Goal: Transaction & Acquisition: Purchase product/service

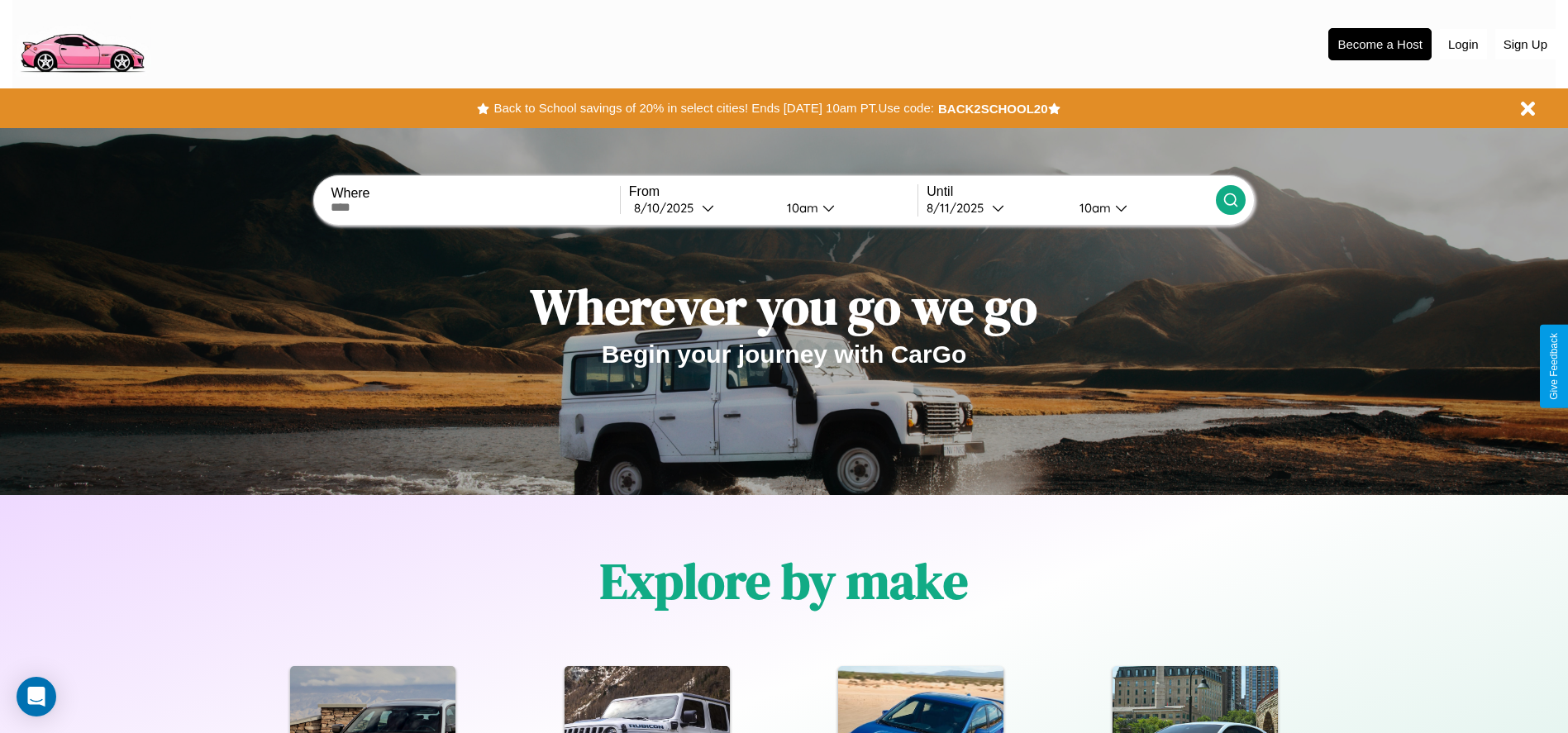
click at [475, 208] on input "text" at bounding box center [474, 208] width 288 height 13
type input "**********"
click at [701, 208] on div "8 / 10 / 2025" at bounding box center [668, 208] width 67 height 15
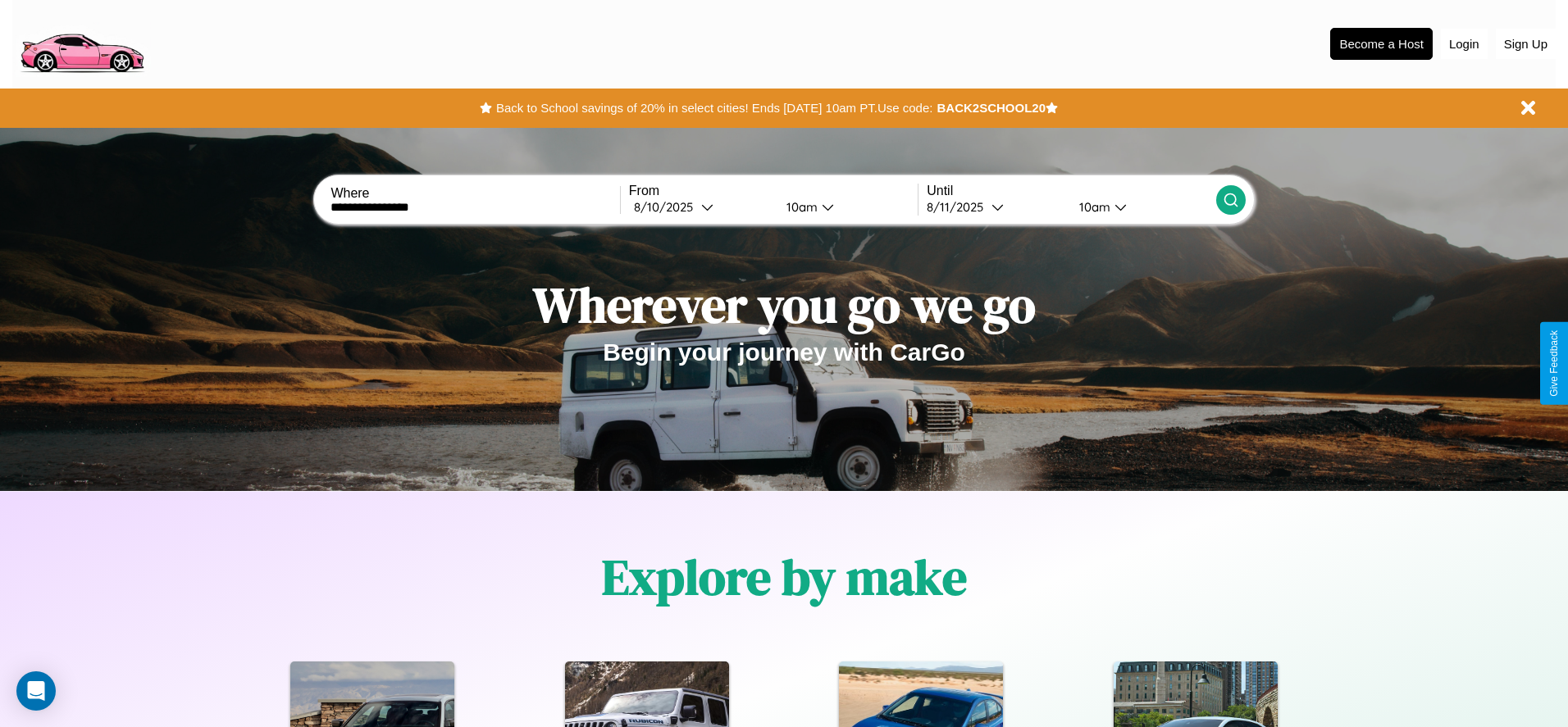
select select "*"
select select "****"
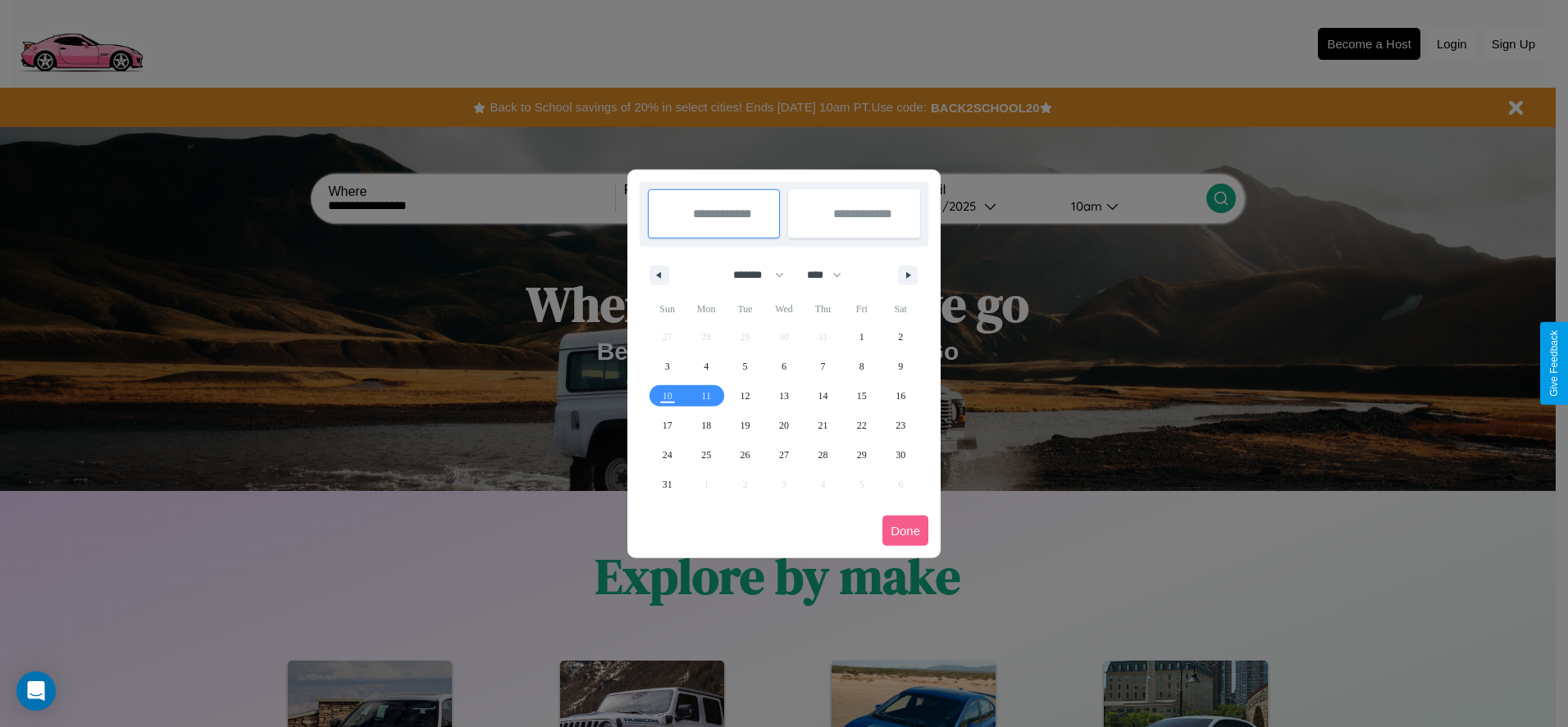
drag, startPoint x: 751, startPoint y: 274, endPoint x: 784, endPoint y: 329, distance: 64.1
click at [751, 274] on select "******* ******** ***** ***** *** **** **** ****** ********* ******* ******** **…" at bounding box center [756, 274] width 70 height 27
select select "*"
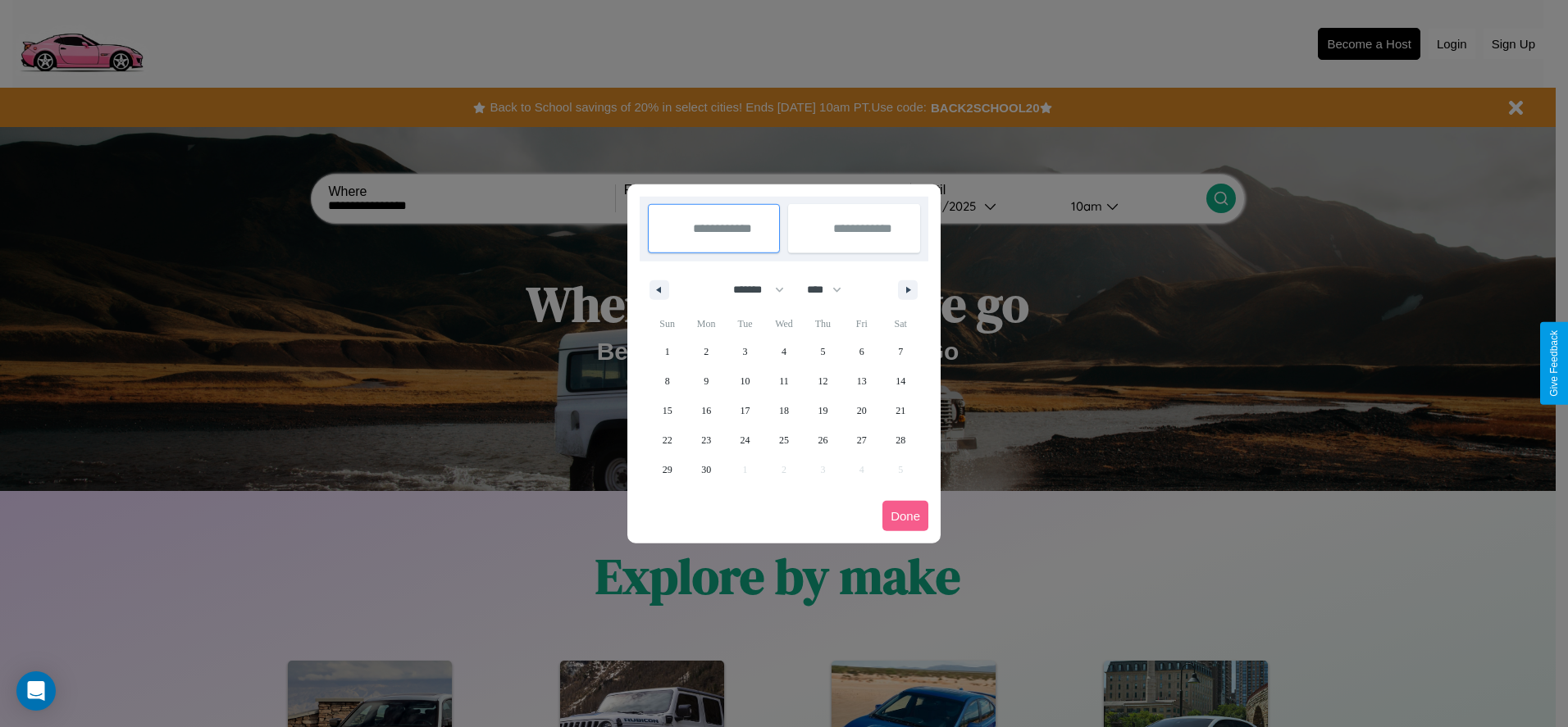
drag, startPoint x: 832, startPoint y: 290, endPoint x: 784, endPoint y: 329, distance: 61.8
click at [832, 290] on select "**** **** **** **** **** **** **** **** **** **** **** **** **** **** **** ****…" at bounding box center [823, 290] width 49 height 27
select select "****"
click at [667, 410] on span "14" at bounding box center [667, 410] width 10 height 29
type input "**********"
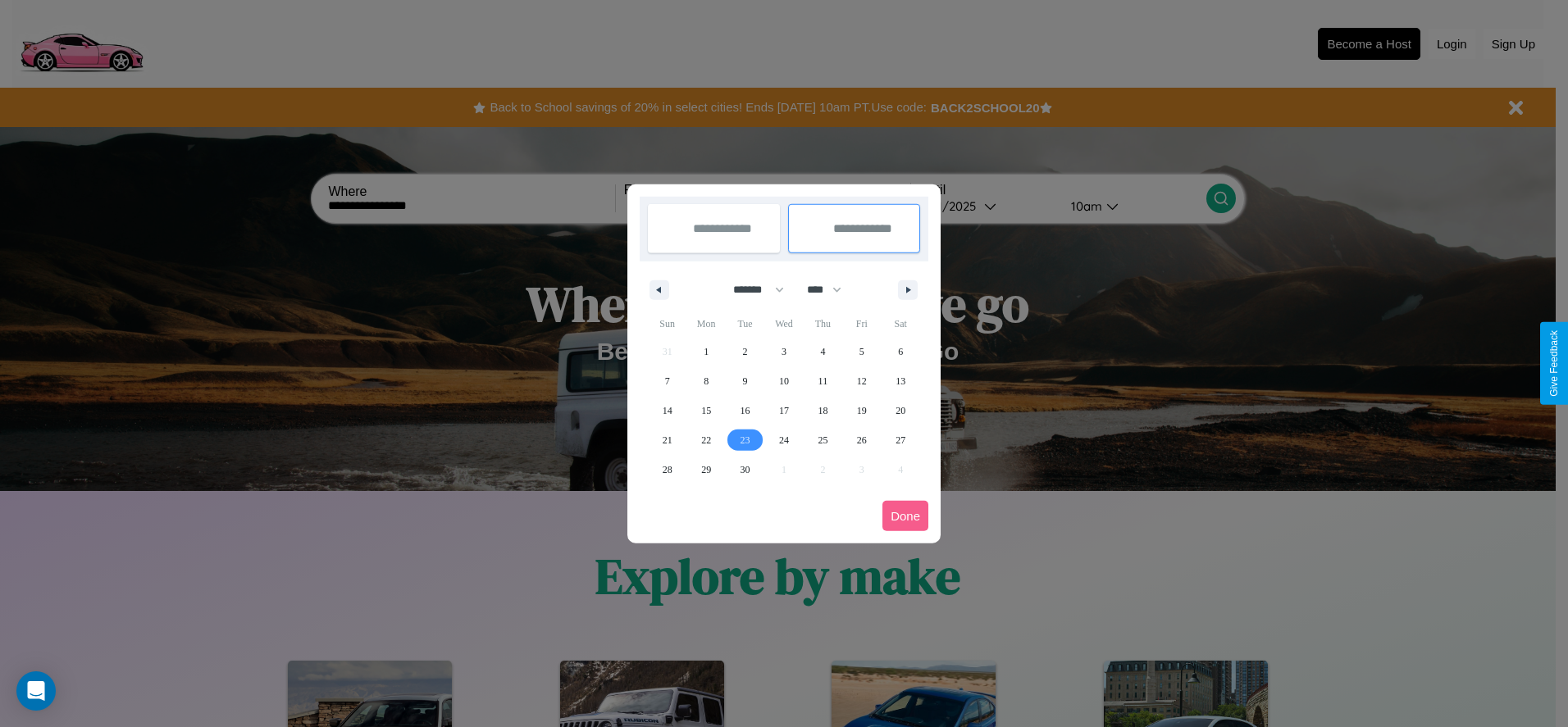
click at [744, 439] on span "23" at bounding box center [745, 439] width 10 height 29
type input "**********"
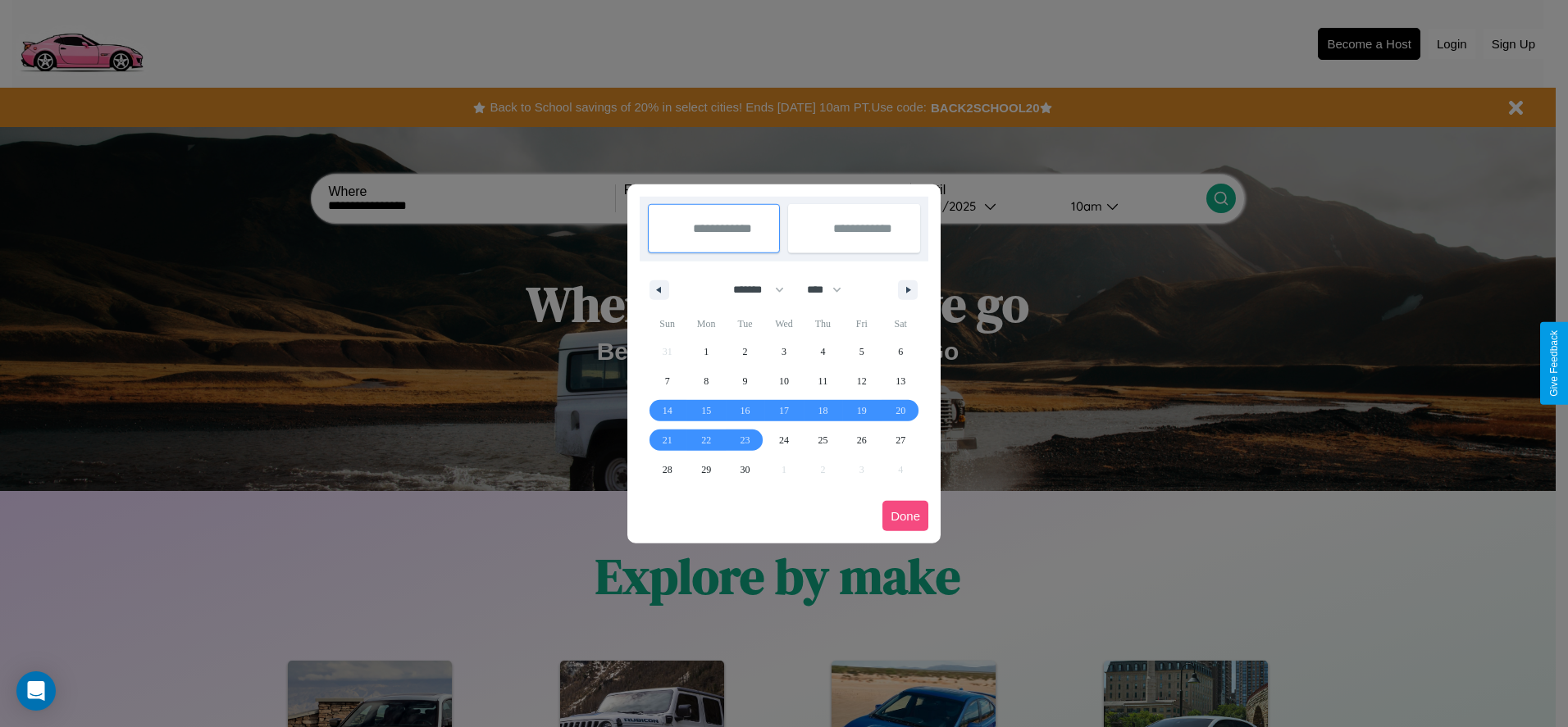
click at [906, 516] on button "Done" at bounding box center [906, 516] width 46 height 30
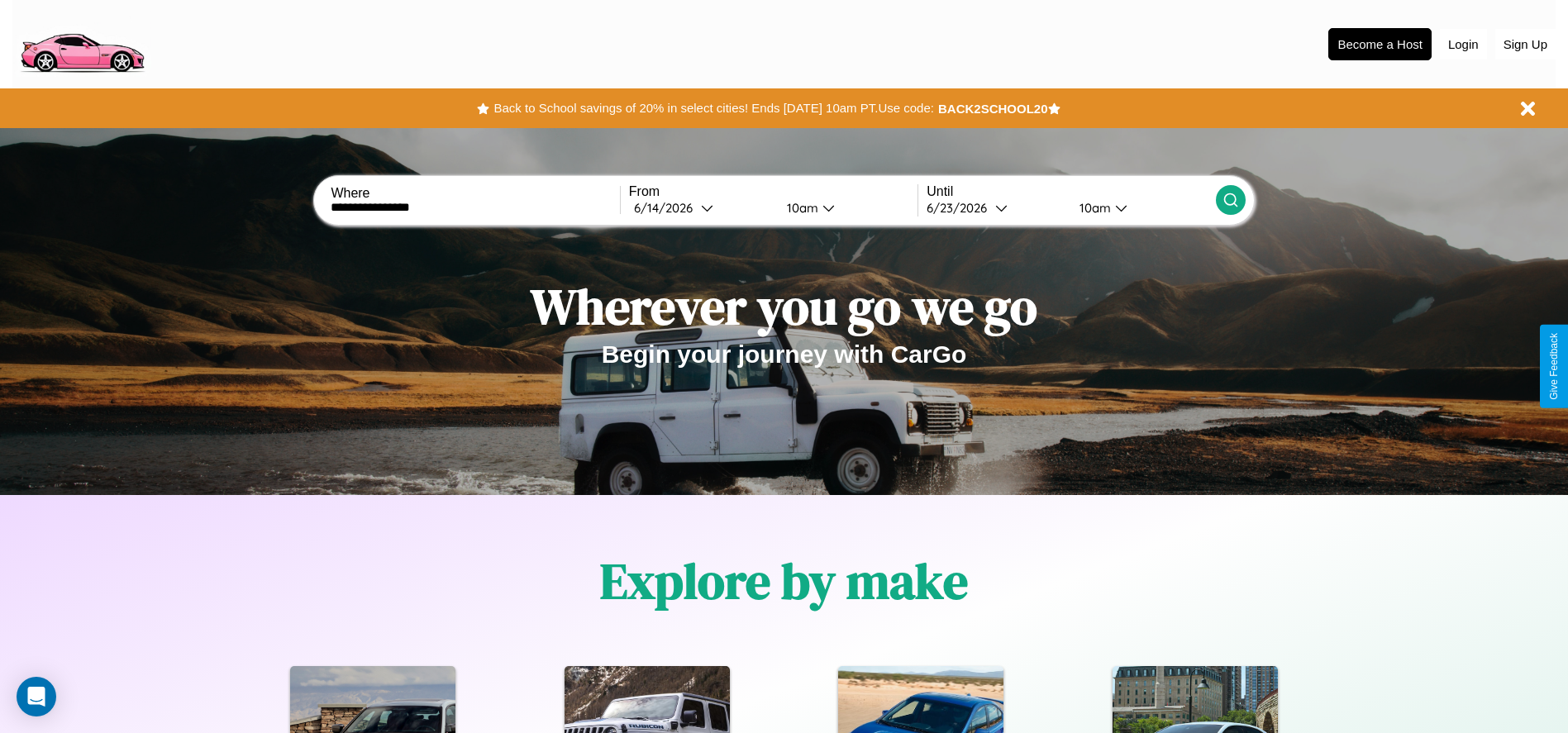
click at [1230, 200] on icon at bounding box center [1231, 199] width 16 height 16
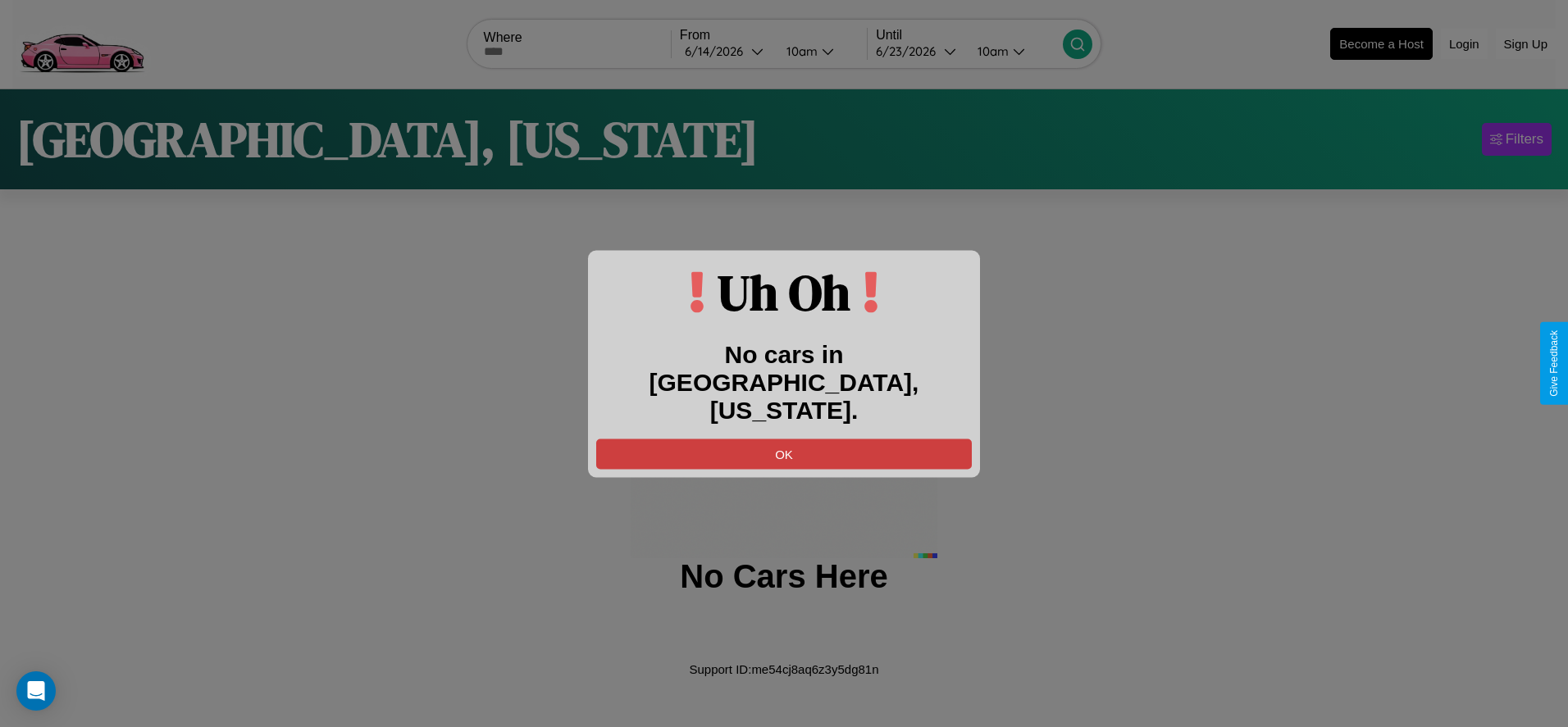
click at [784, 438] on button "OK" at bounding box center [784, 453] width 375 height 30
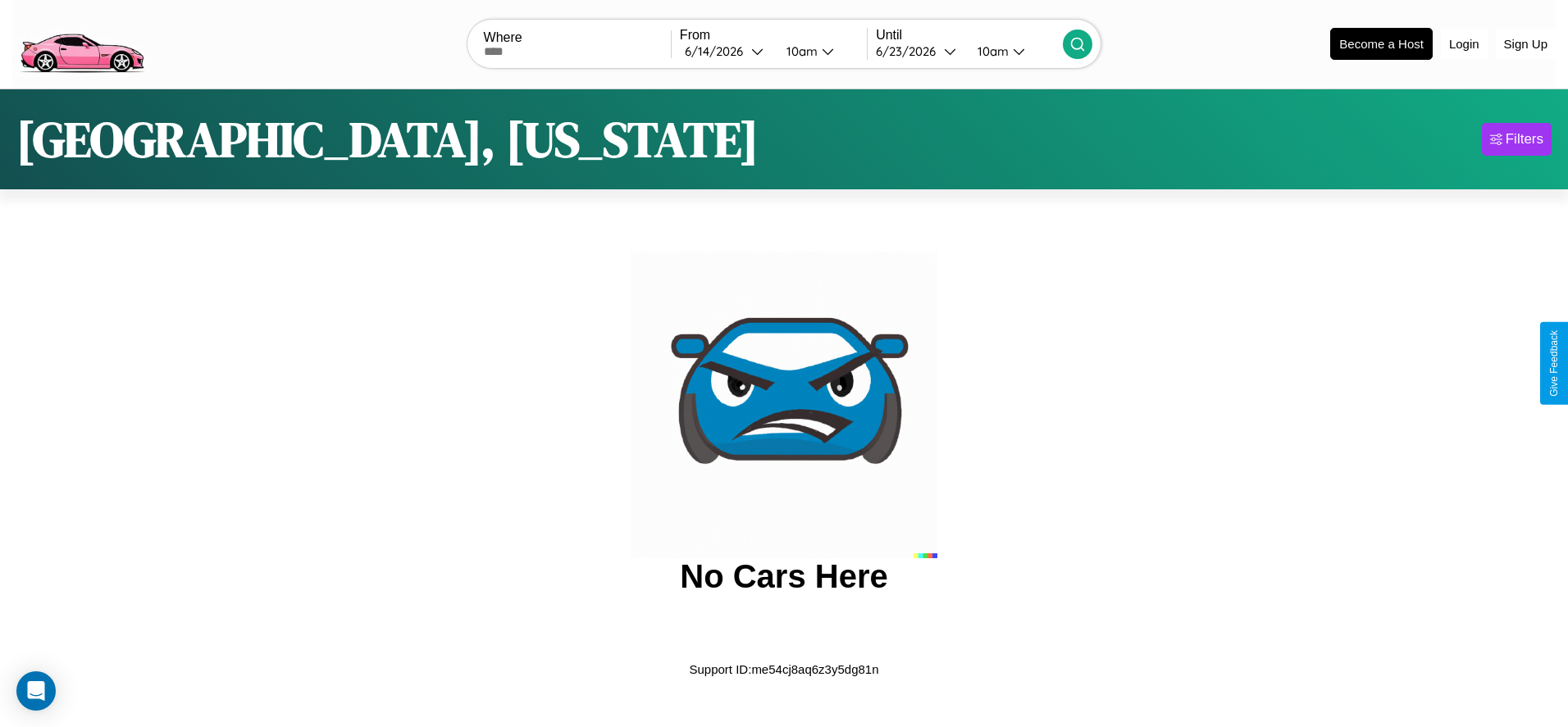
click at [81, 42] on img at bounding box center [81, 42] width 138 height 69
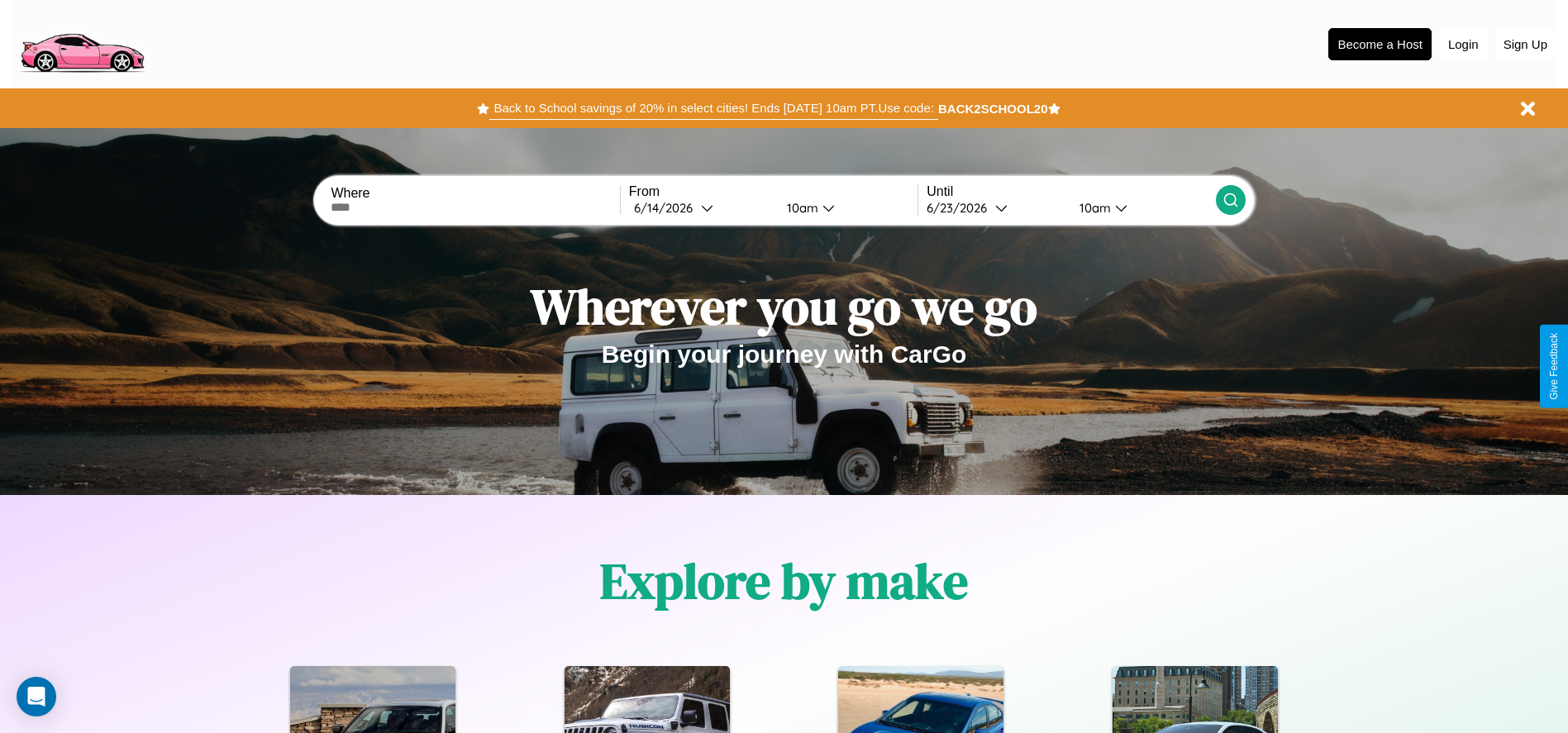
click at [713, 109] on button "Back to School savings of 20% in select cities! Ends 9/1 at 10am PT. Use code:" at bounding box center [713, 109] width 448 height 23
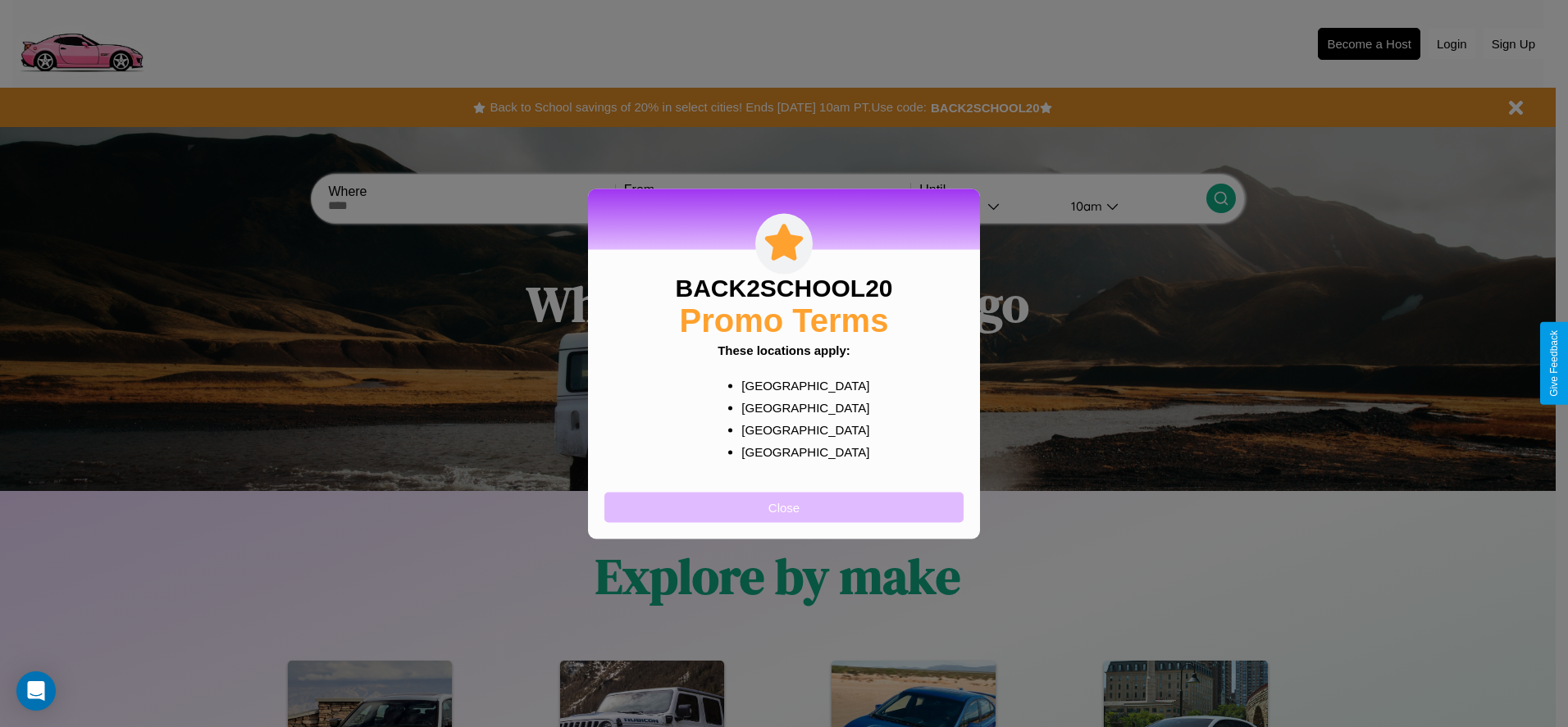
click at [784, 507] on button "Close" at bounding box center [784, 507] width 359 height 30
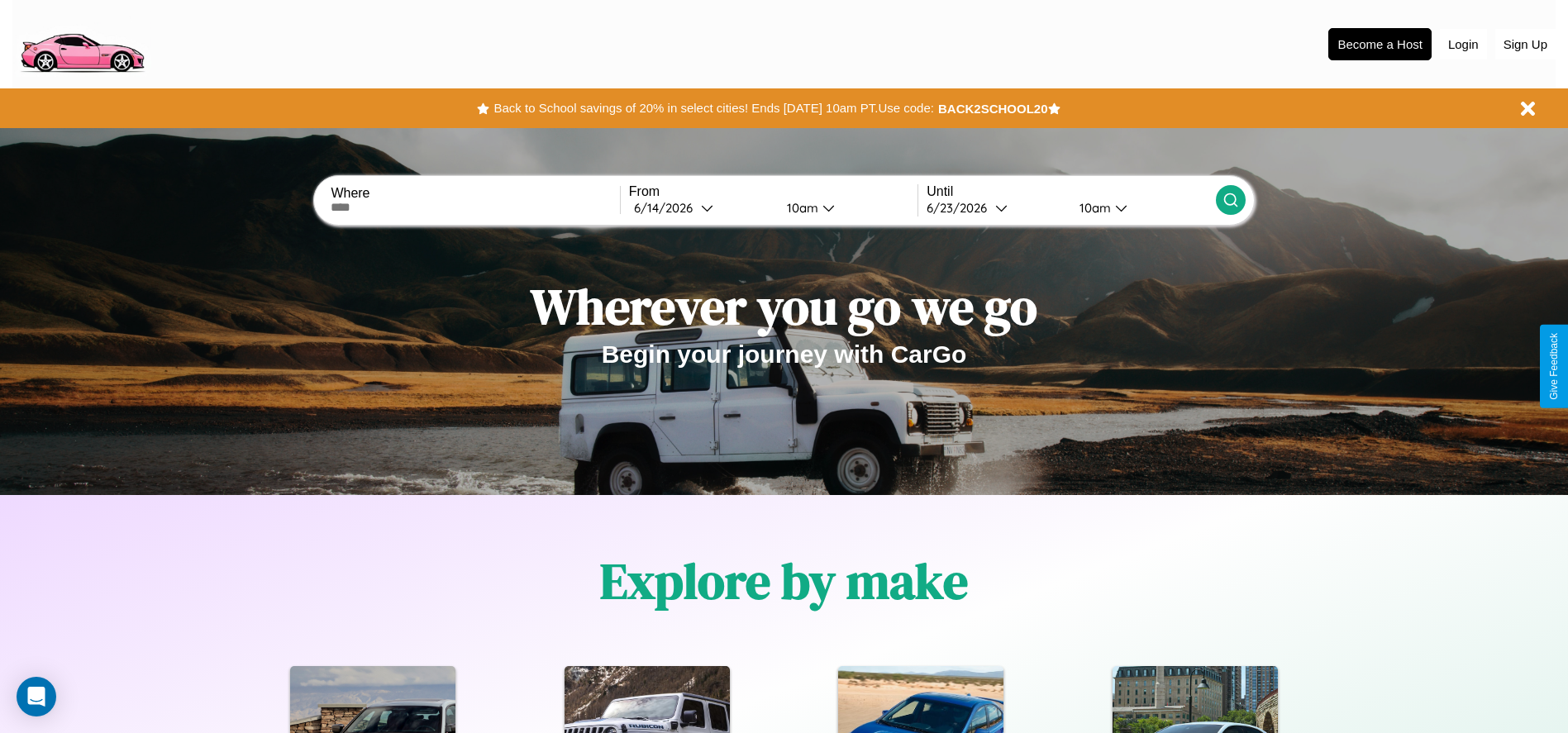
click at [475, 208] on input "text" at bounding box center [474, 208] width 288 height 13
type input "****"
click at [701, 208] on icon at bounding box center [707, 208] width 13 height 13
select select "*"
select select "****"
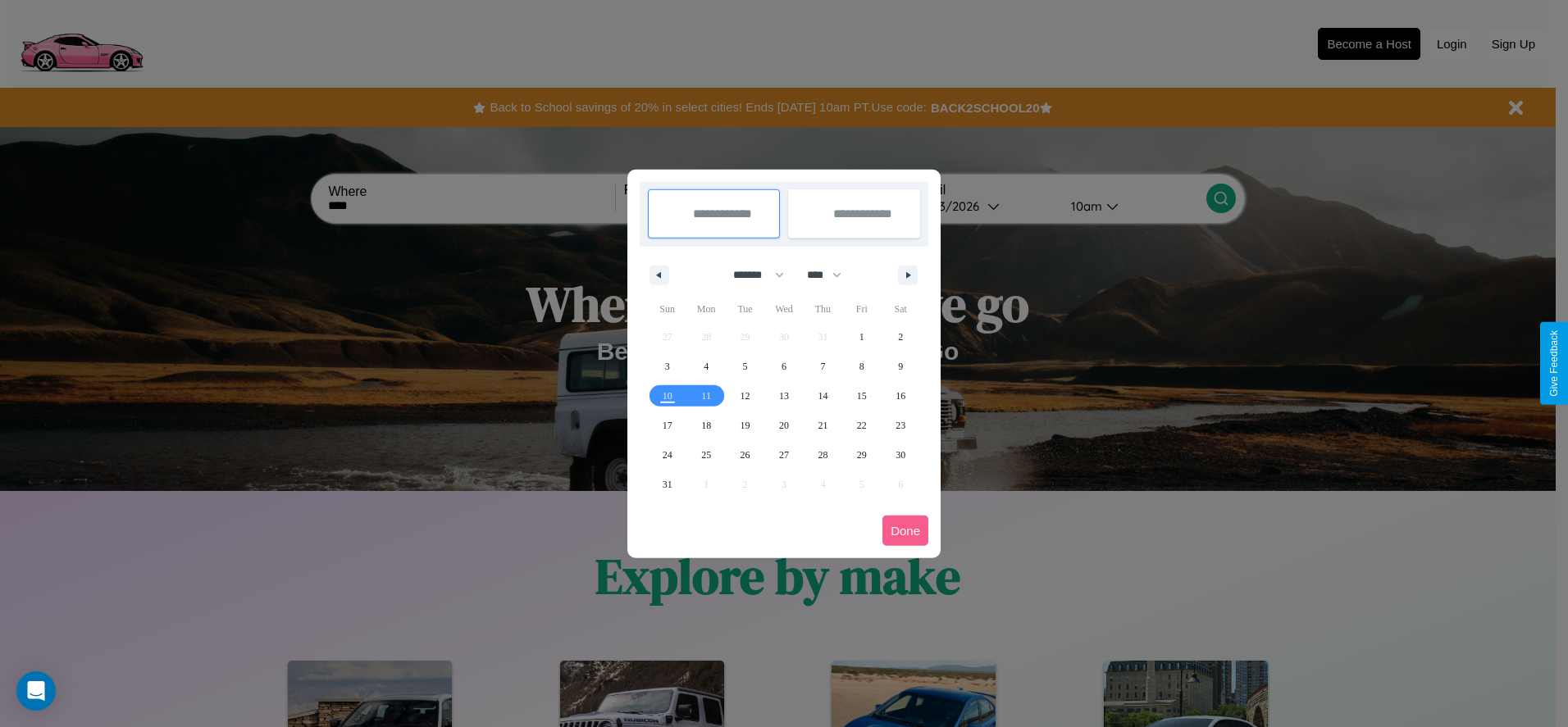
drag, startPoint x: 751, startPoint y: 274, endPoint x: 784, endPoint y: 329, distance: 64.1
click at [751, 274] on select "******* ******** ***** ***** *** **** **** ****** ********* ******* ******** **…" at bounding box center [756, 274] width 70 height 27
select select "*"
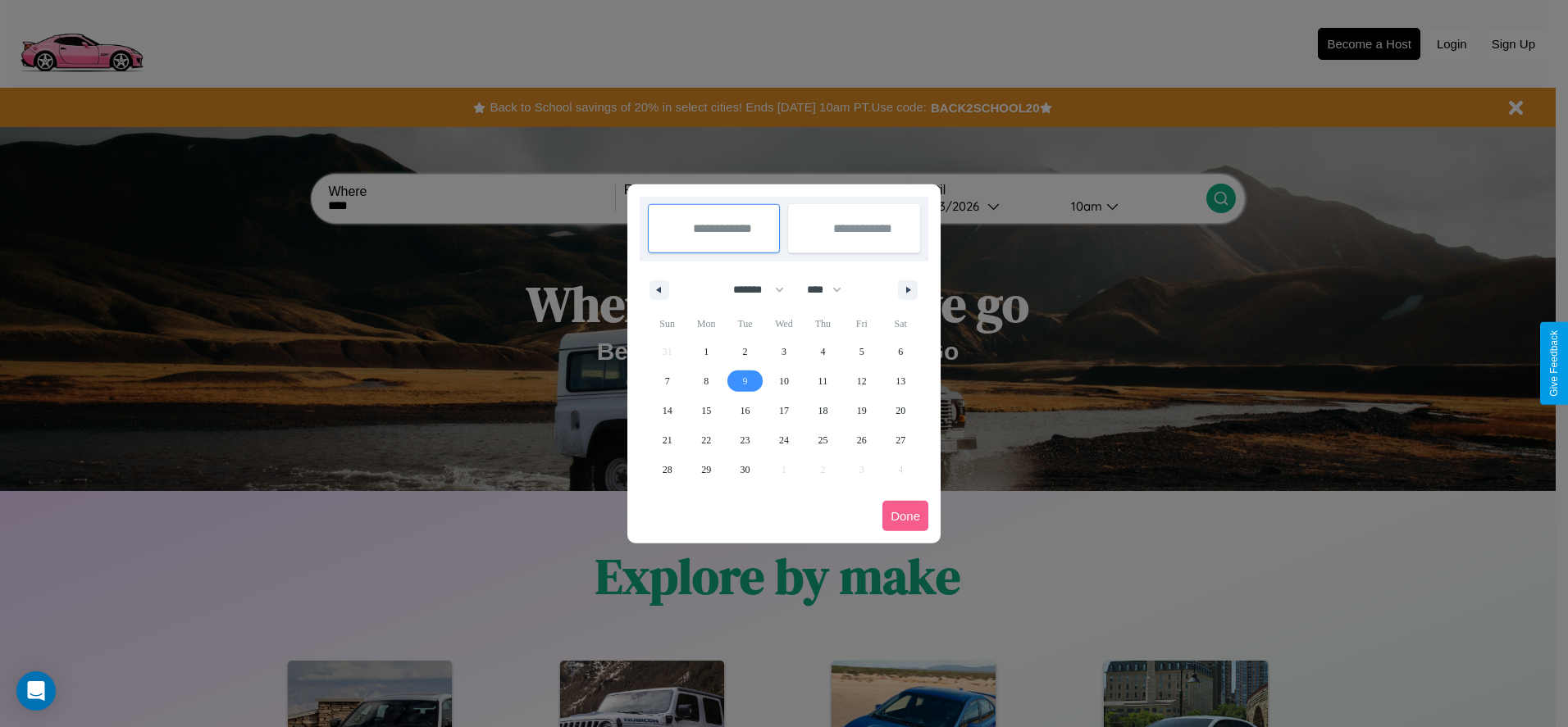
click at [744, 380] on span "9" at bounding box center [746, 380] width 5 height 29
type input "**********"
click at [744, 410] on span "16" at bounding box center [745, 410] width 10 height 29
type input "**********"
click at [906, 516] on button "Done" at bounding box center [906, 516] width 46 height 30
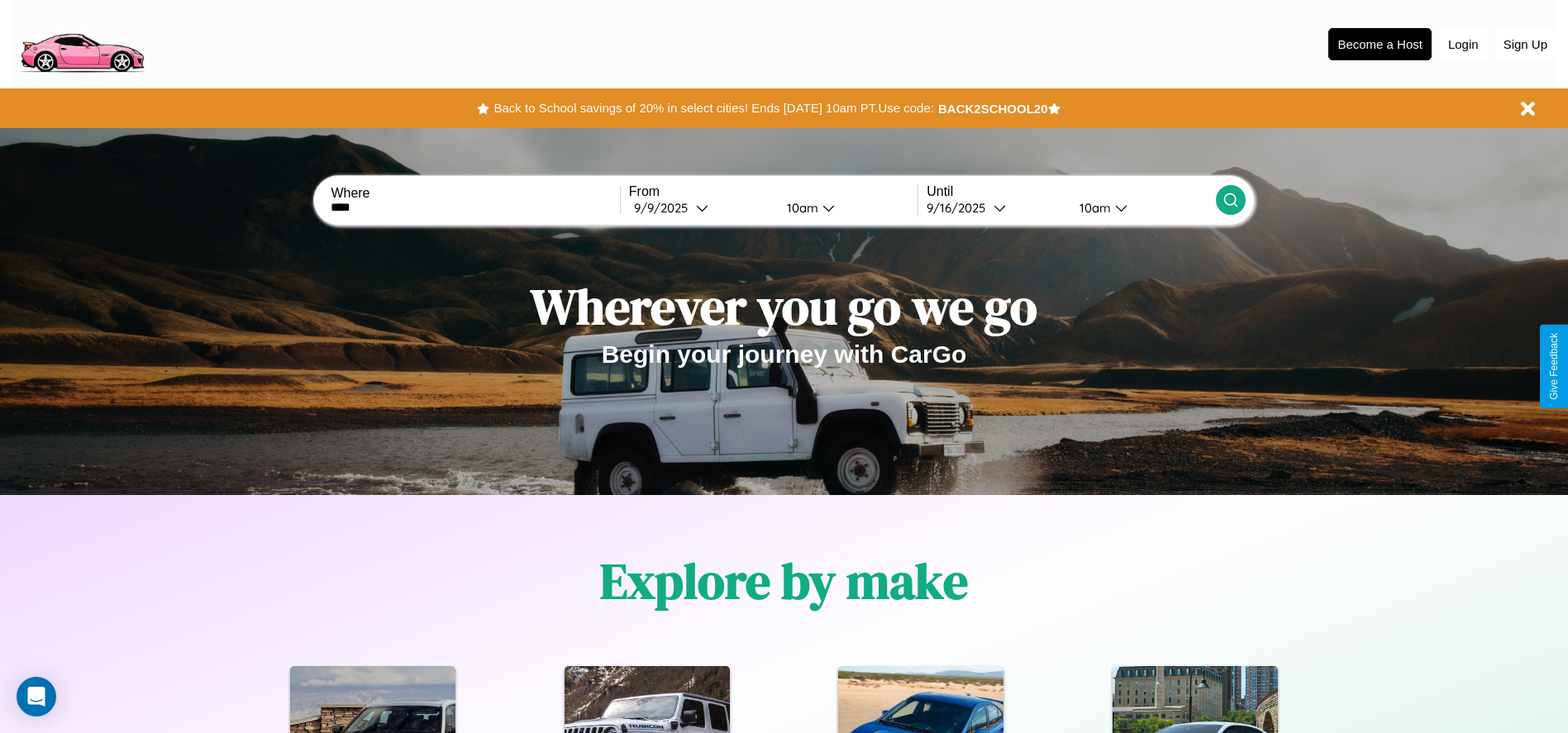
click at [1230, 200] on icon at bounding box center [1231, 199] width 16 height 16
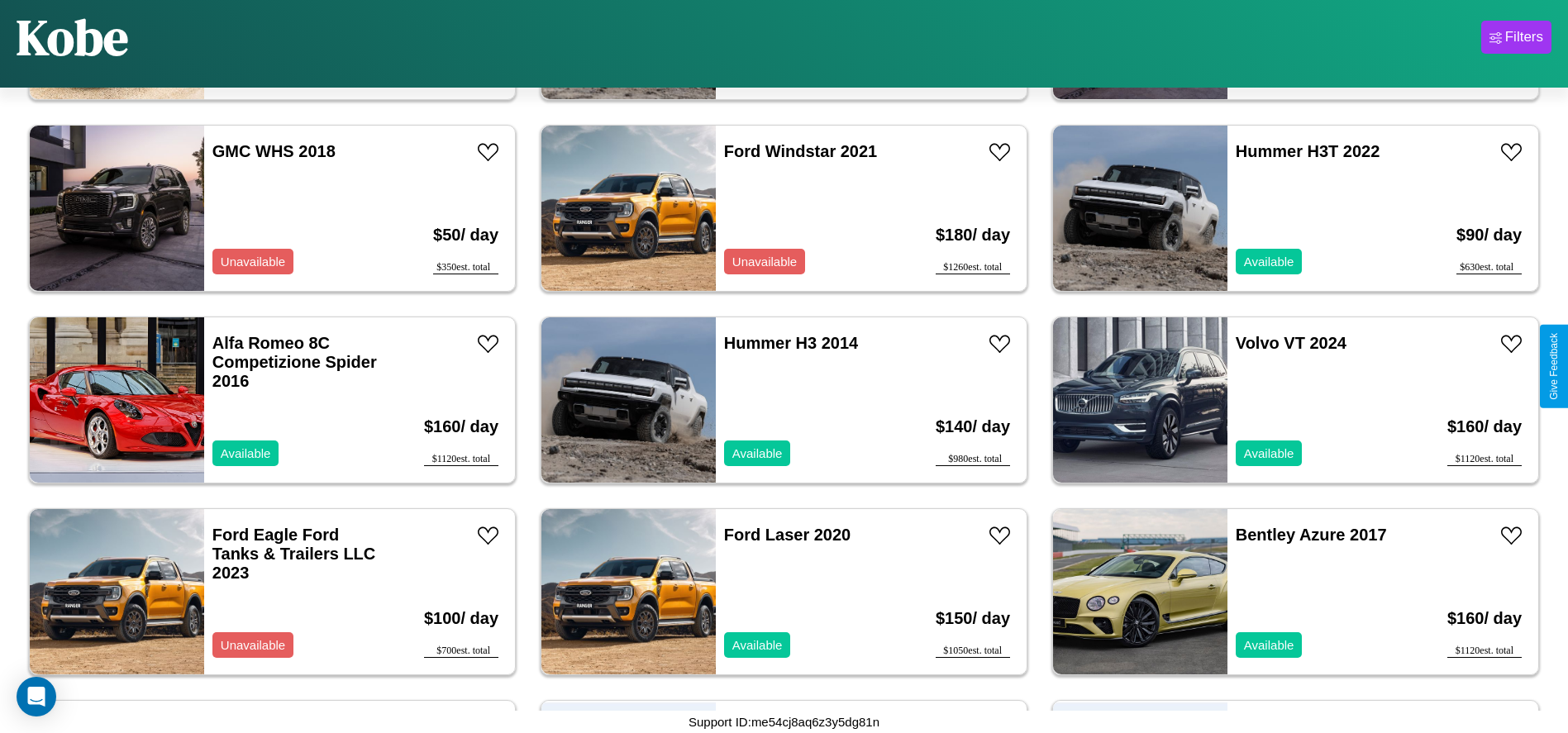
scroll to position [8229, 0]
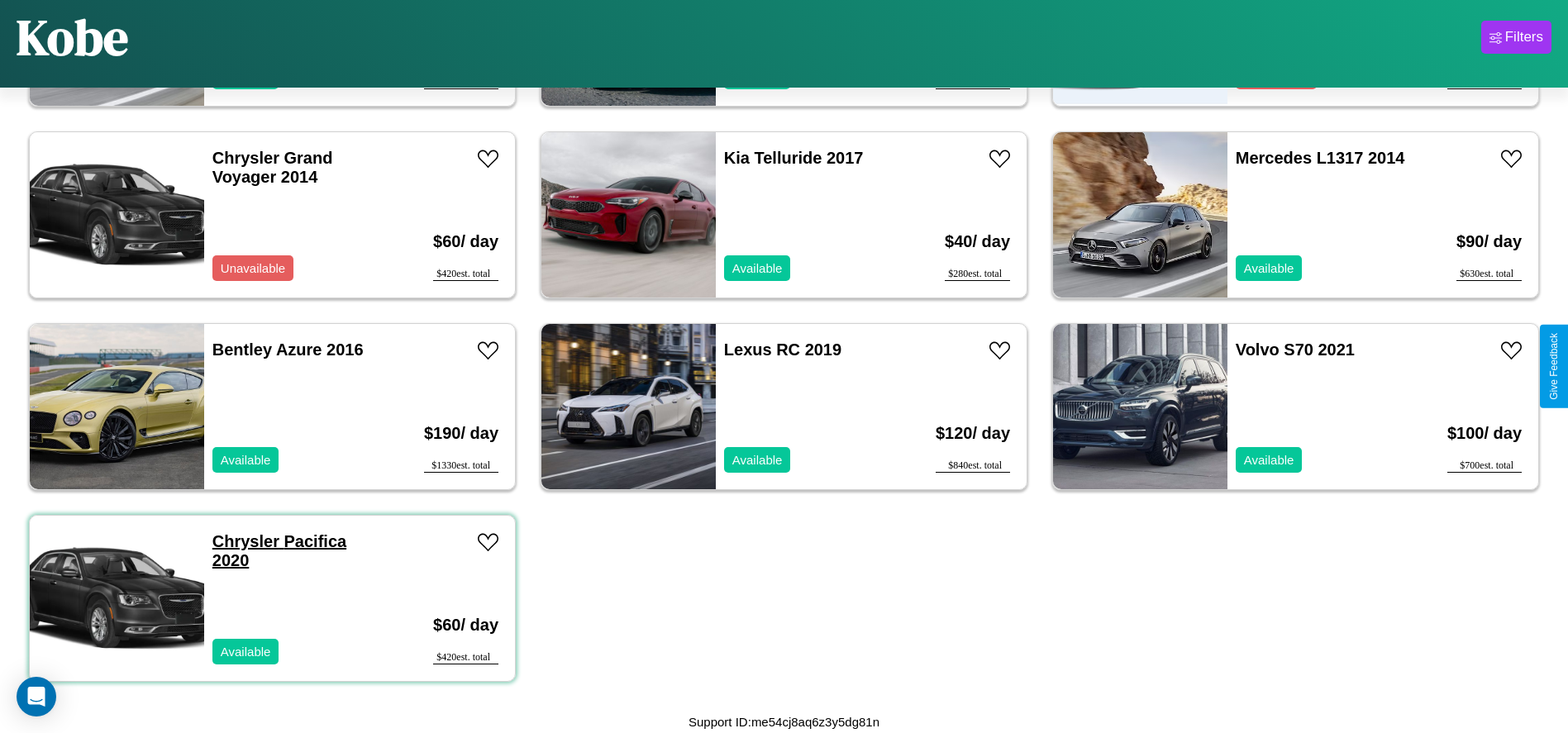
click at [244, 542] on link "Chrysler Pacifica 2020" at bounding box center [279, 550] width 134 height 37
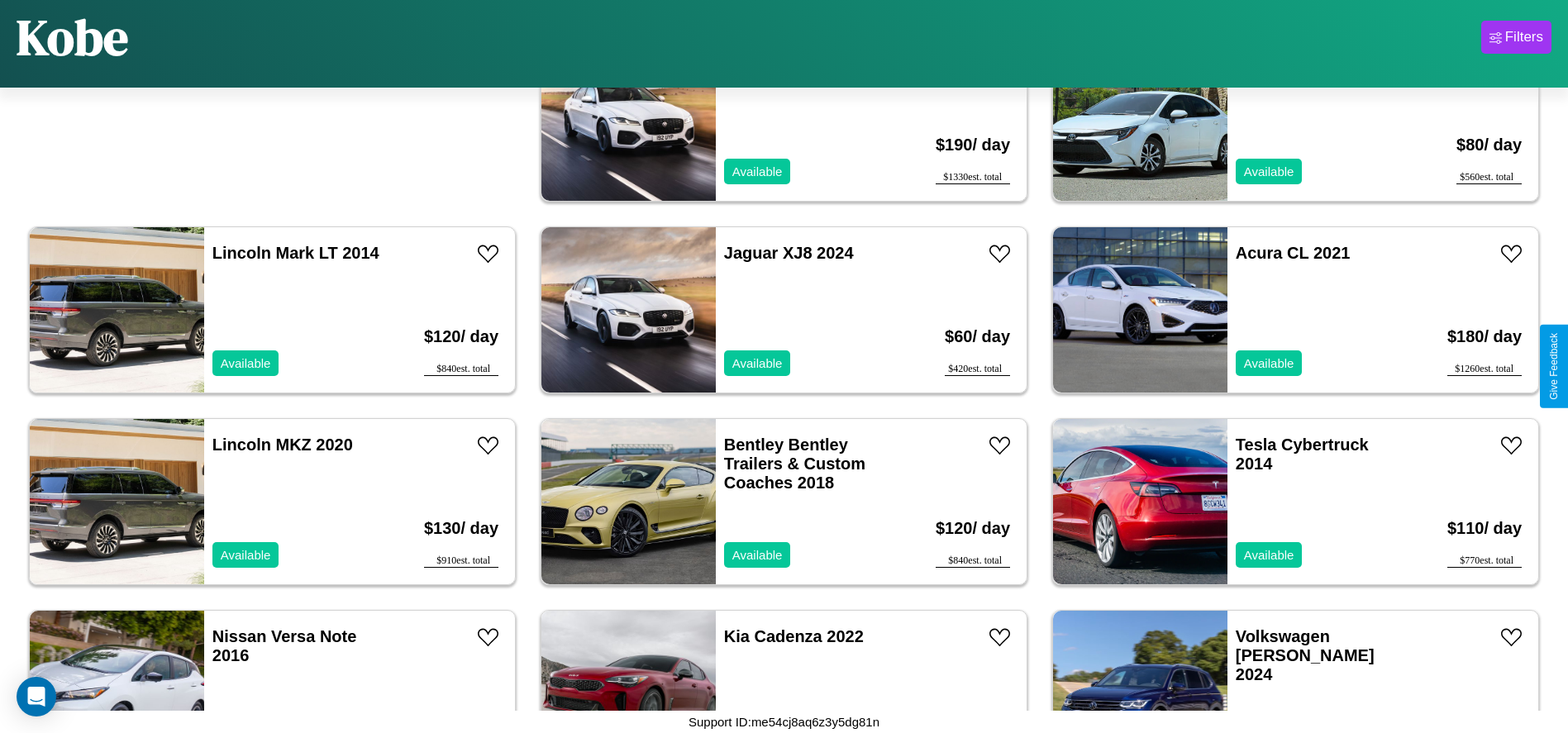
scroll to position [0, 0]
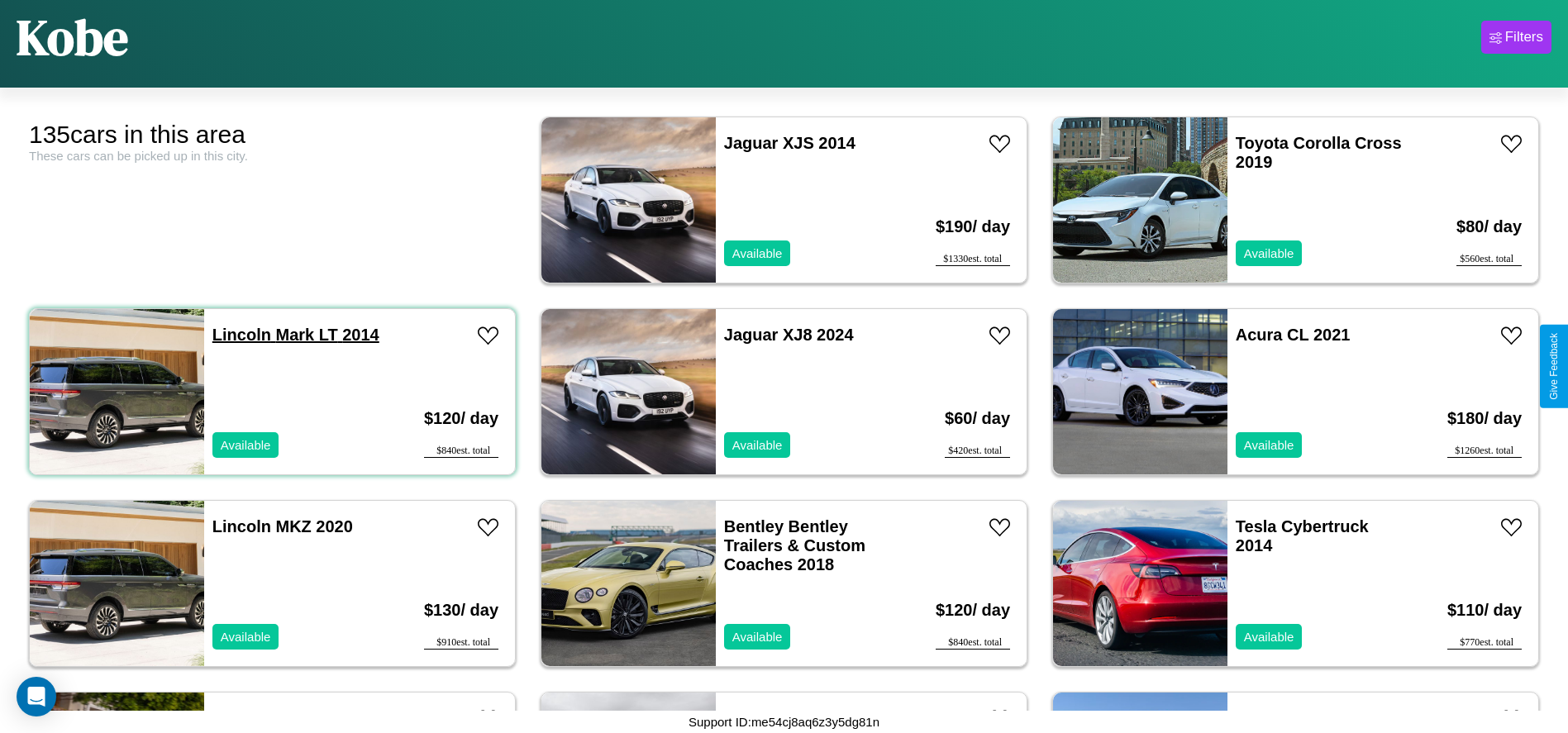
click at [240, 335] on link "Lincoln Mark LT 2014" at bounding box center [296, 334] width 167 height 18
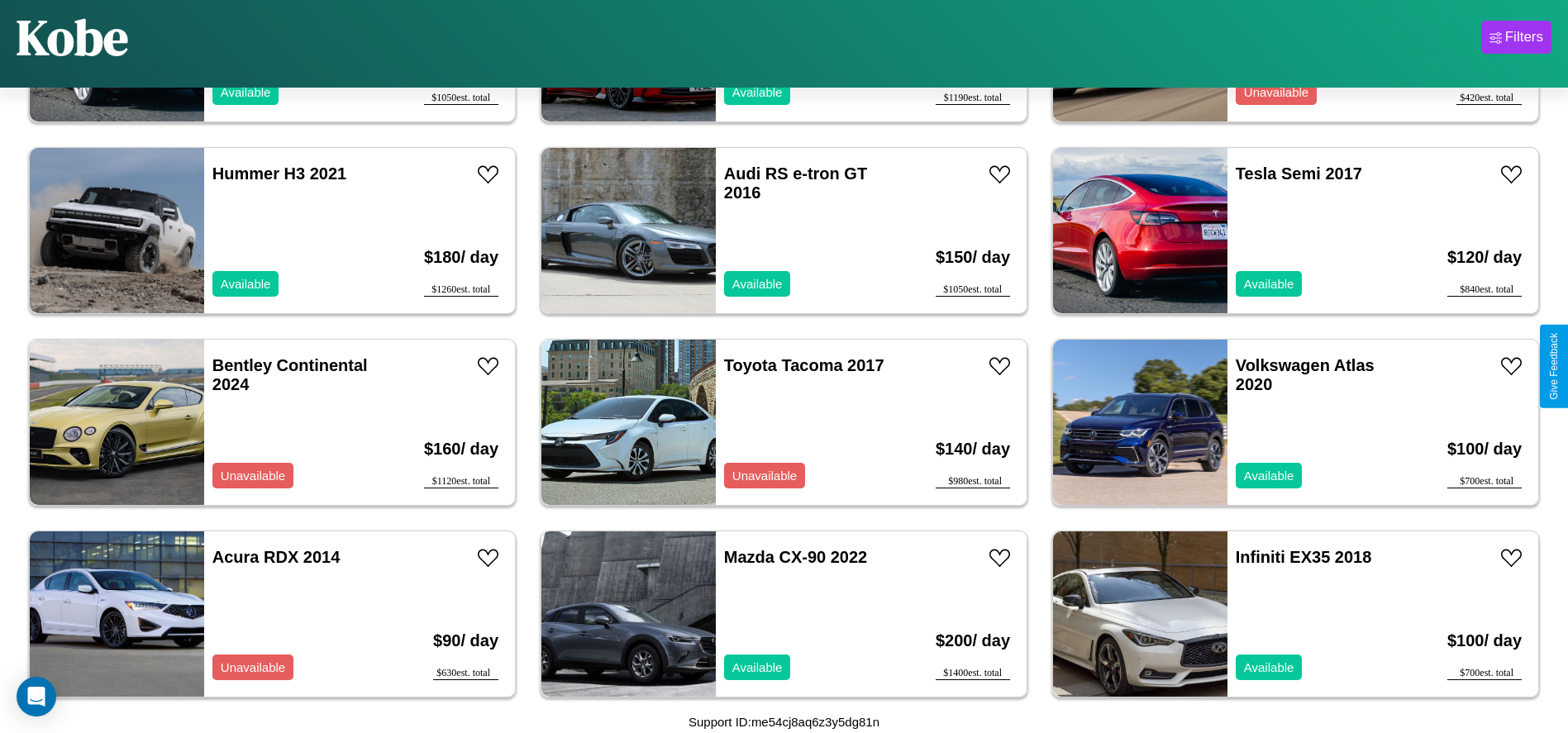
scroll to position [1335, 0]
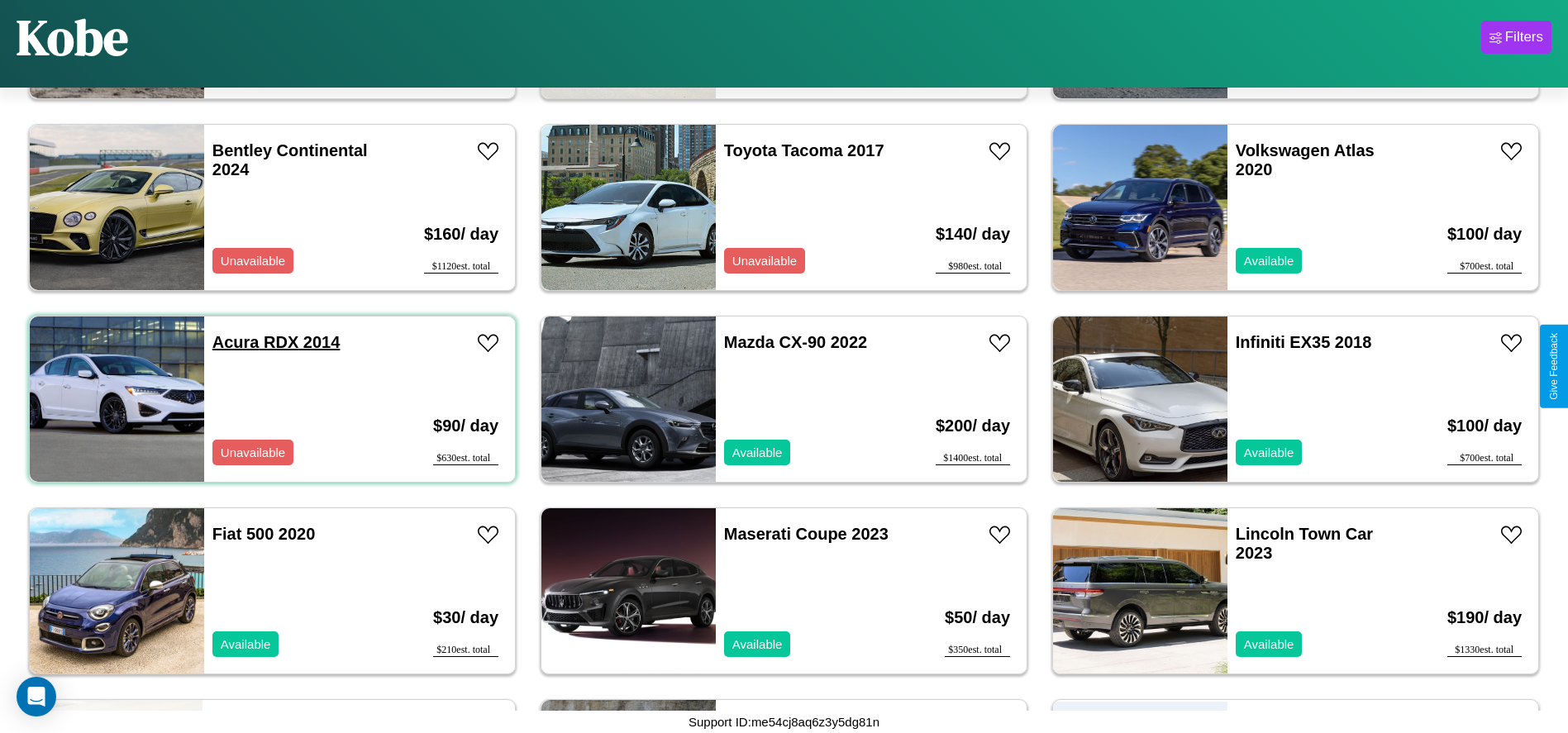
click at [234, 342] on link "Acura RDX 2014" at bounding box center [276, 342] width 128 height 18
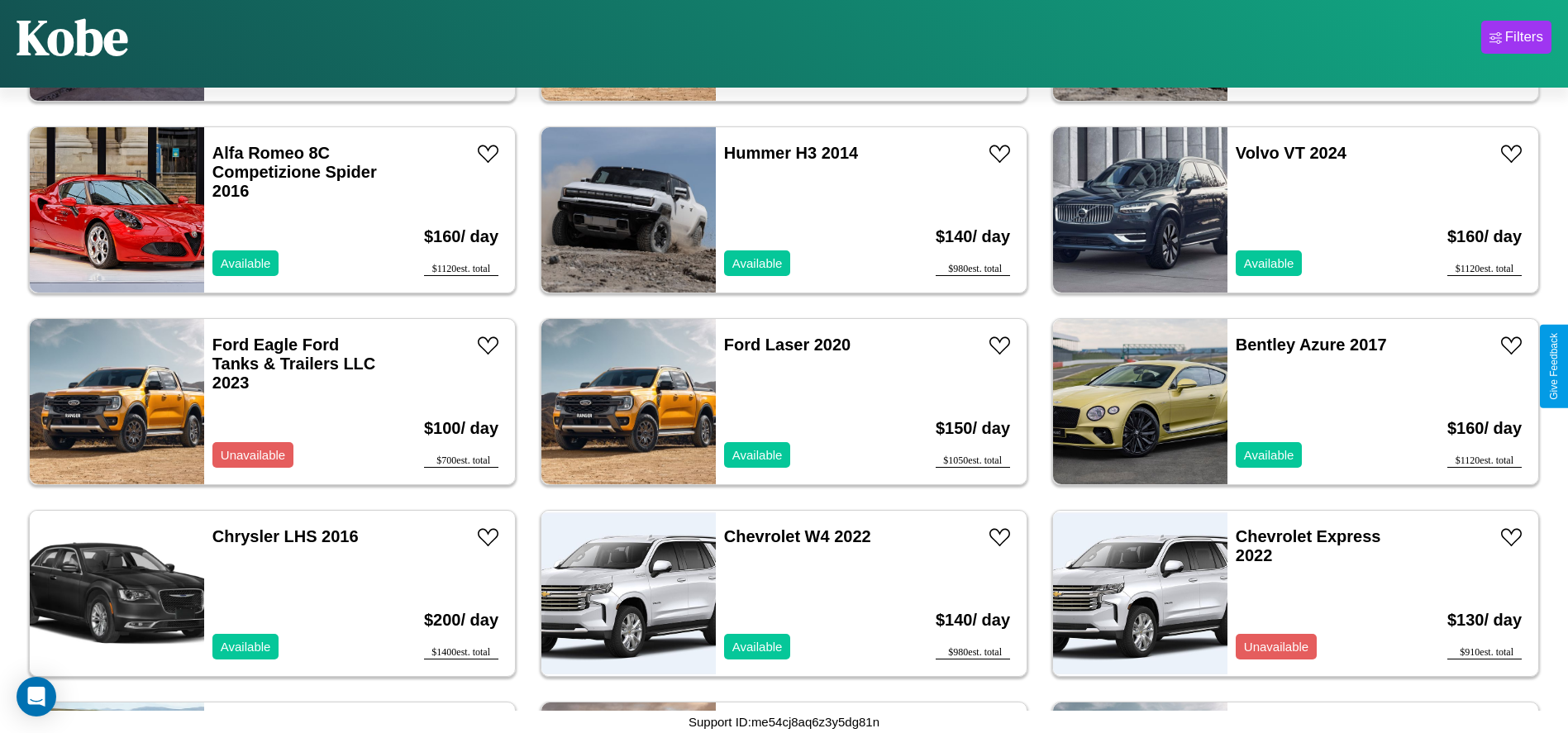
scroll to position [3635, 0]
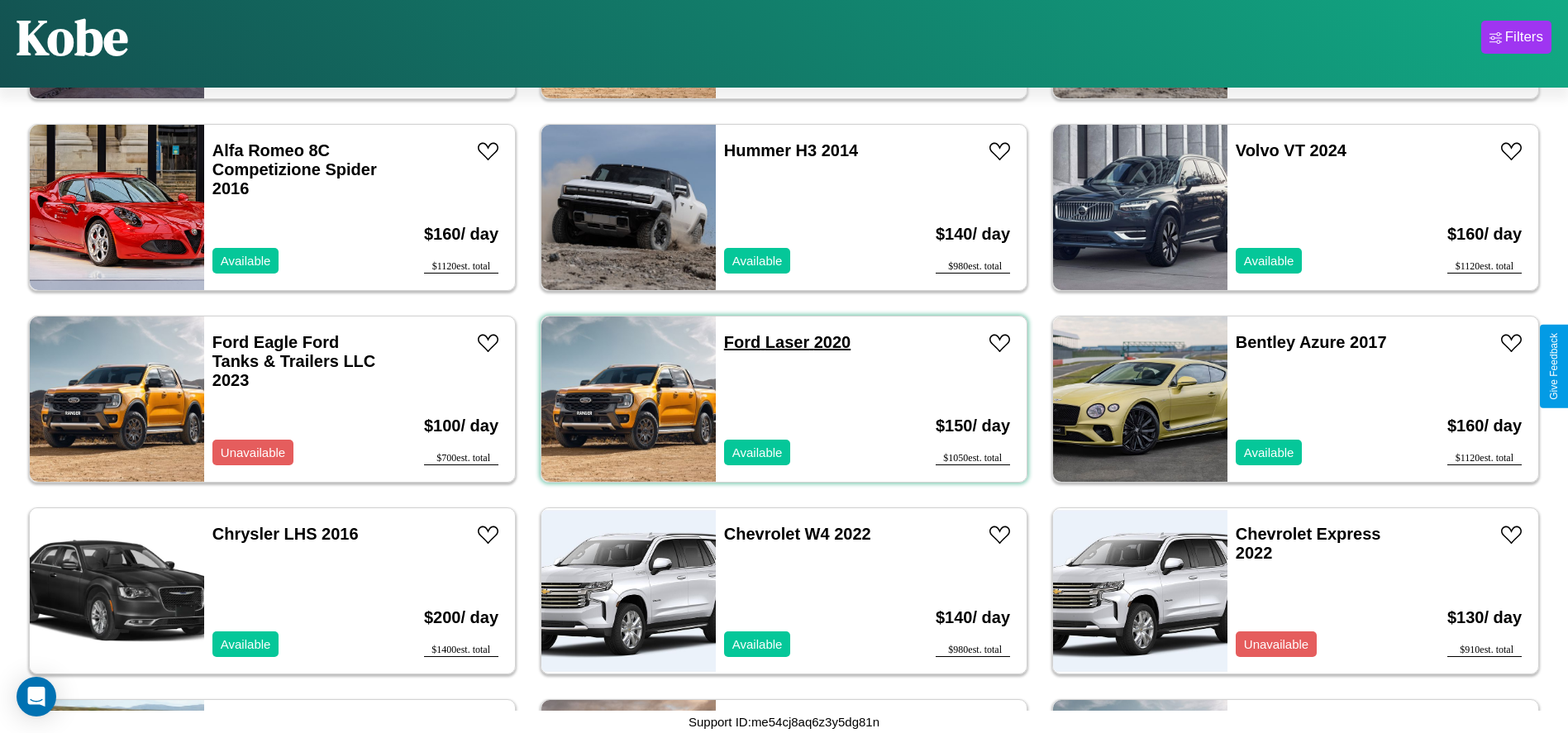
click at [737, 342] on link "Ford Laser 2020" at bounding box center [787, 342] width 127 height 18
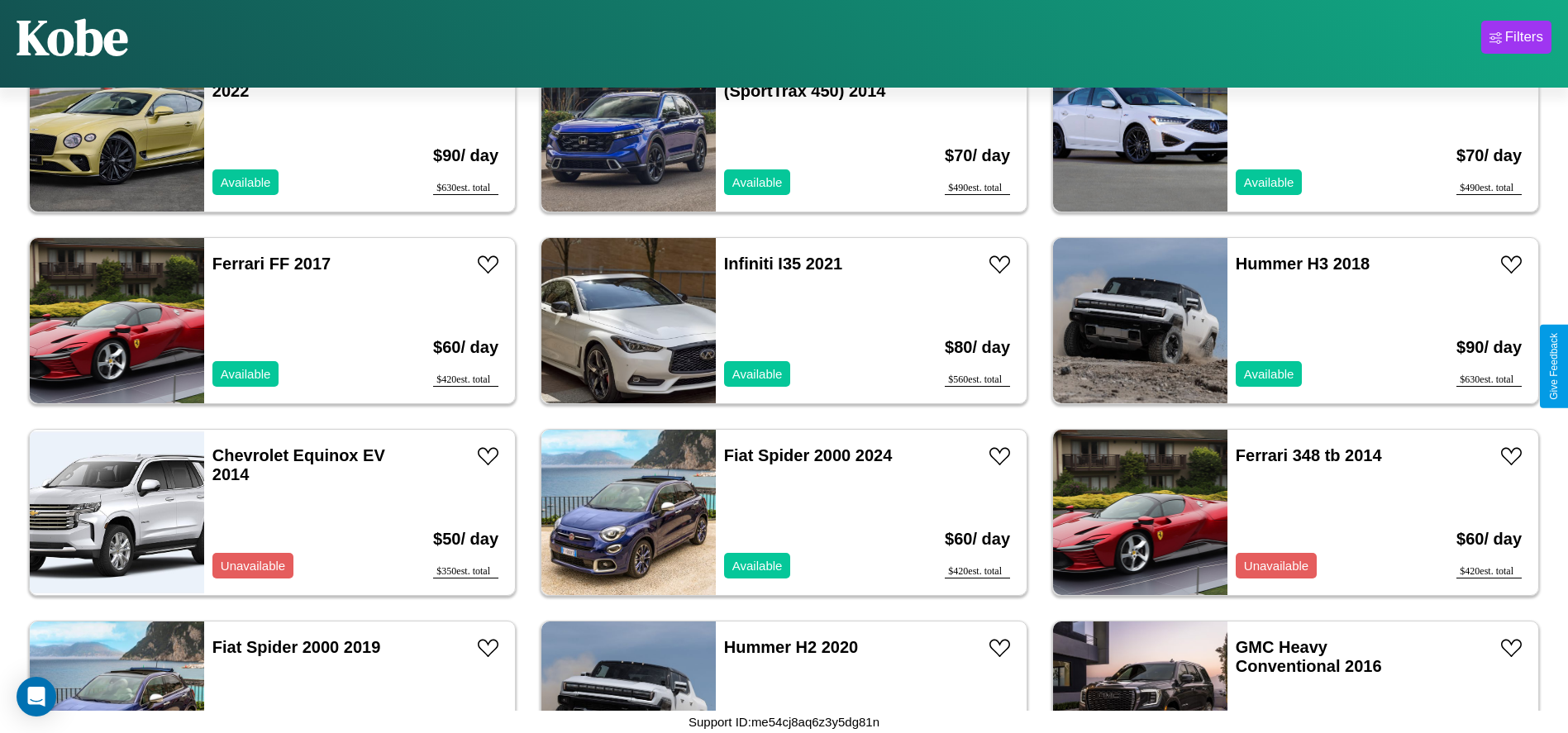
scroll to position [1718, 0]
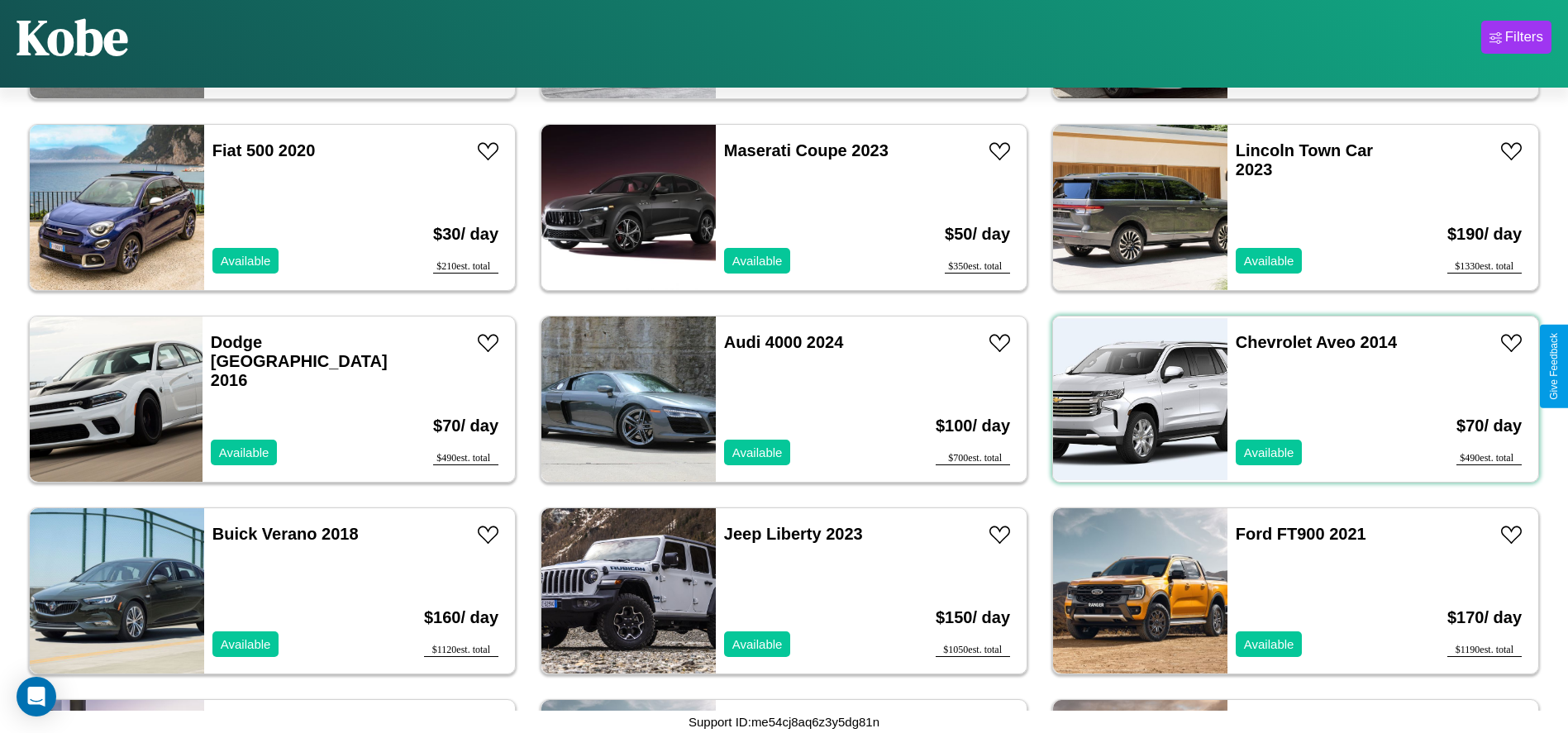
click at [1286, 399] on div "Chevrolet Aveo 2014 Available" at bounding box center [1323, 399] width 191 height 165
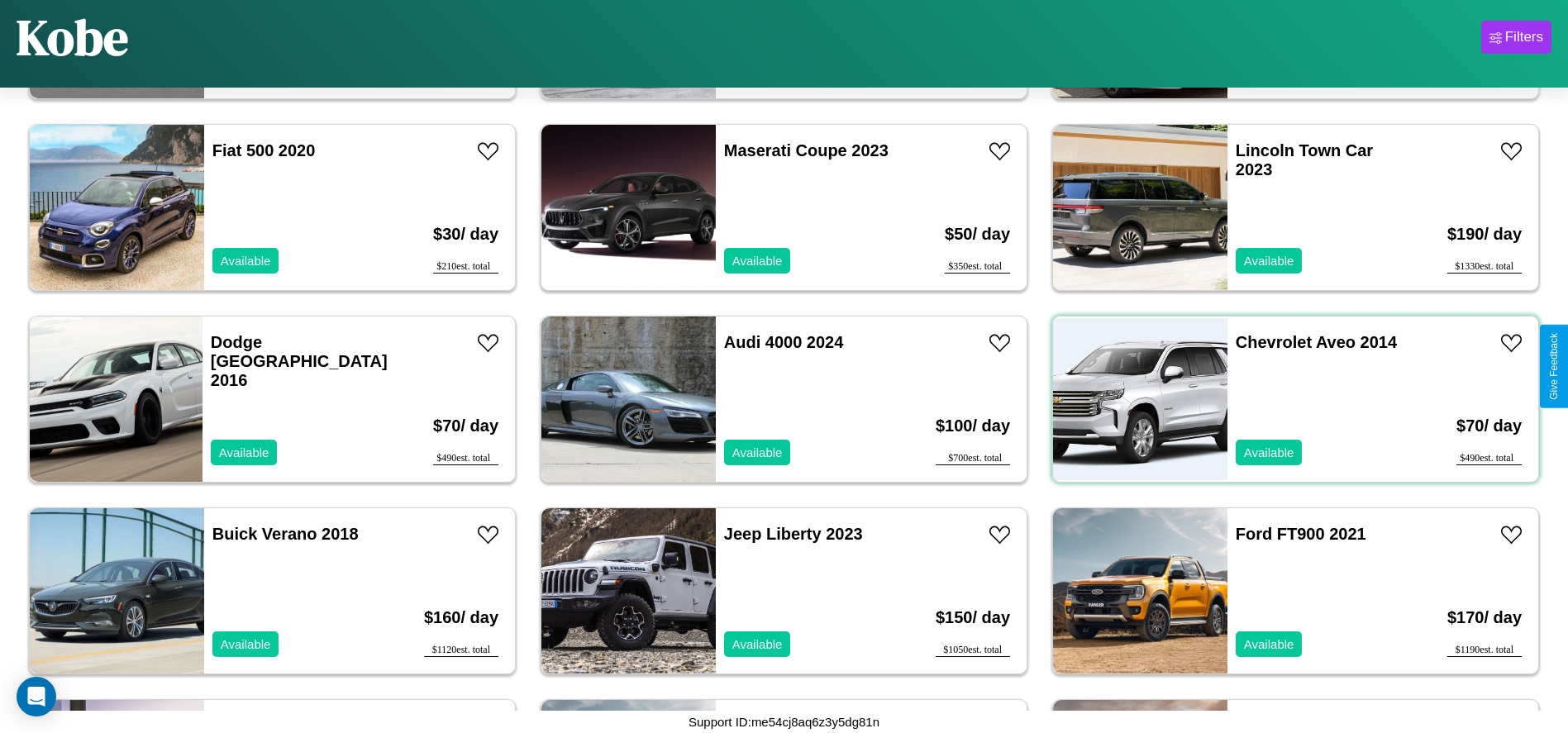
click at [1286, 399] on div "Chevrolet Aveo 2014 Available" at bounding box center [1323, 399] width 191 height 165
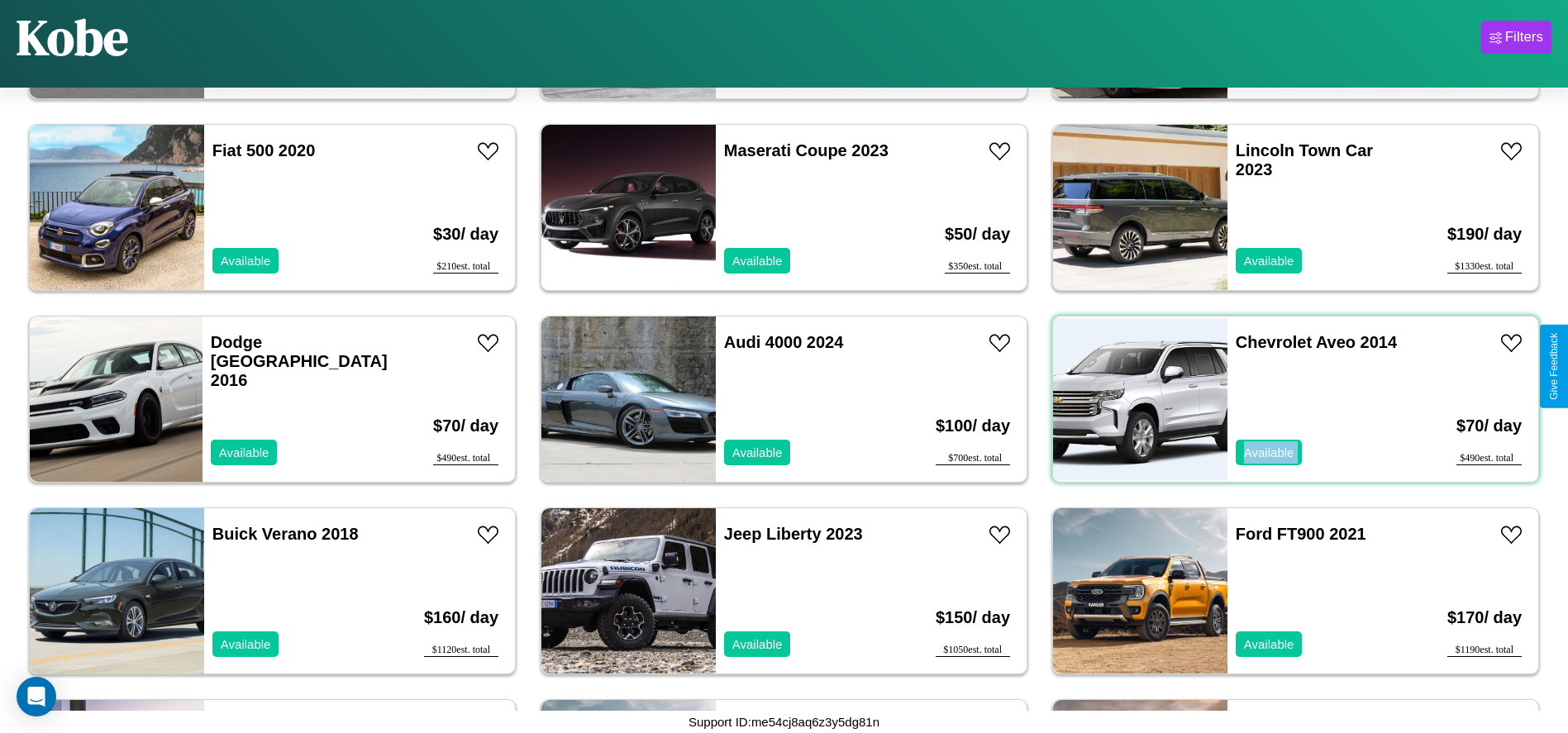
click at [1286, 399] on div "Chevrolet Aveo 2014 Available" at bounding box center [1323, 399] width 191 height 165
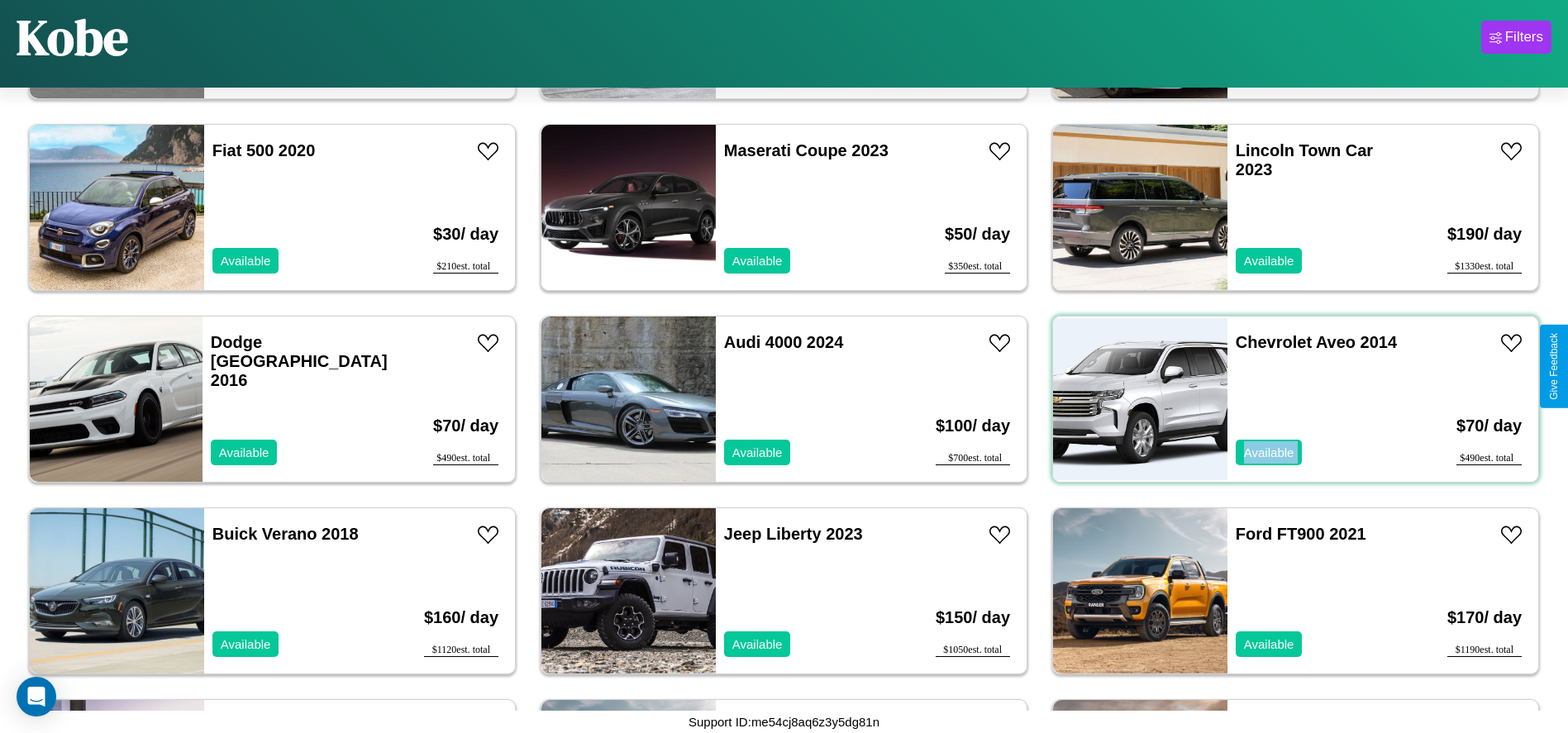
click at [1286, 399] on div "Chevrolet Aveo 2014 Available" at bounding box center [1323, 399] width 191 height 165
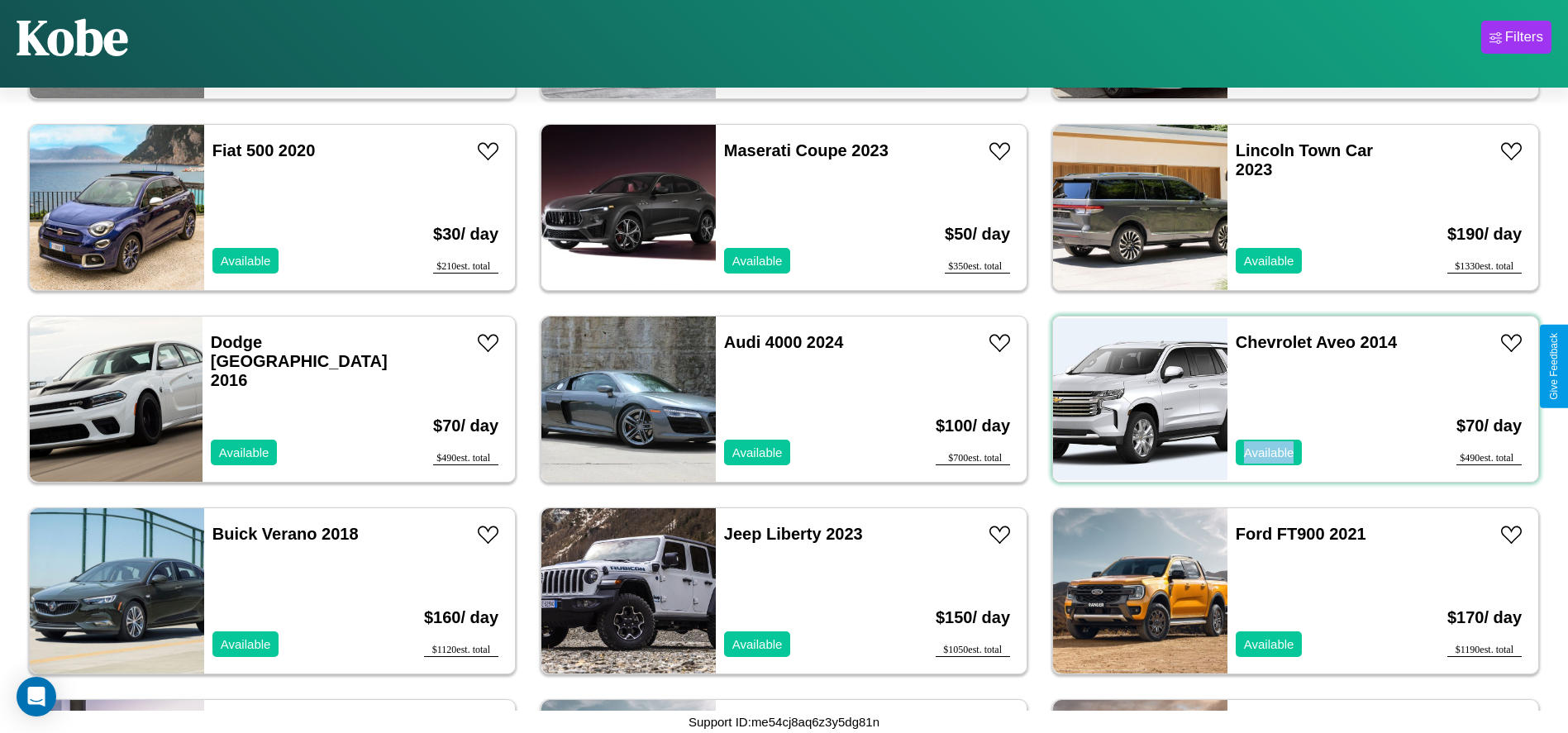
click at [1286, 399] on div "Chevrolet Aveo 2014 Available" at bounding box center [1323, 399] width 191 height 165
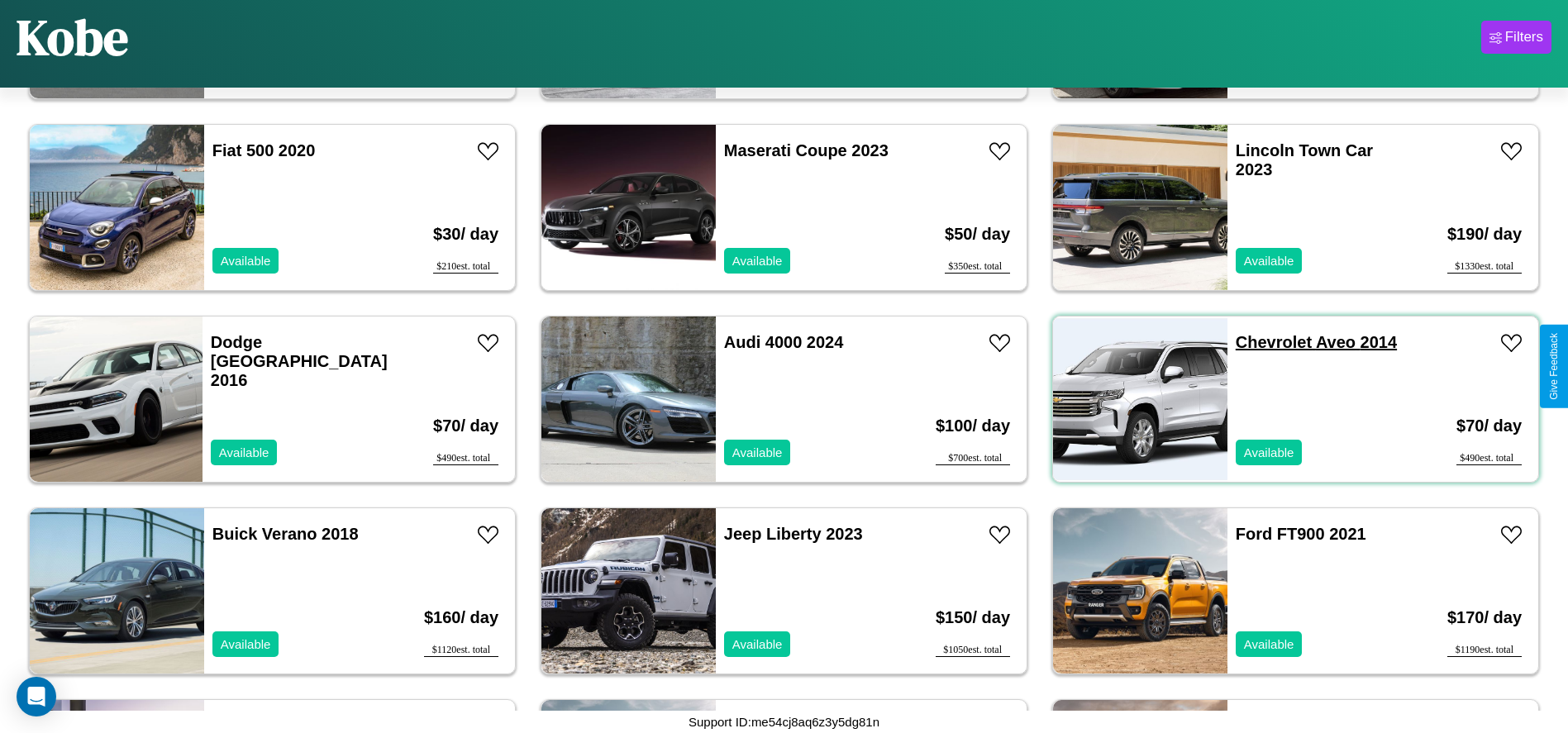
click at [1263, 342] on link "Chevrolet Aveo 2014" at bounding box center [1316, 342] width 161 height 18
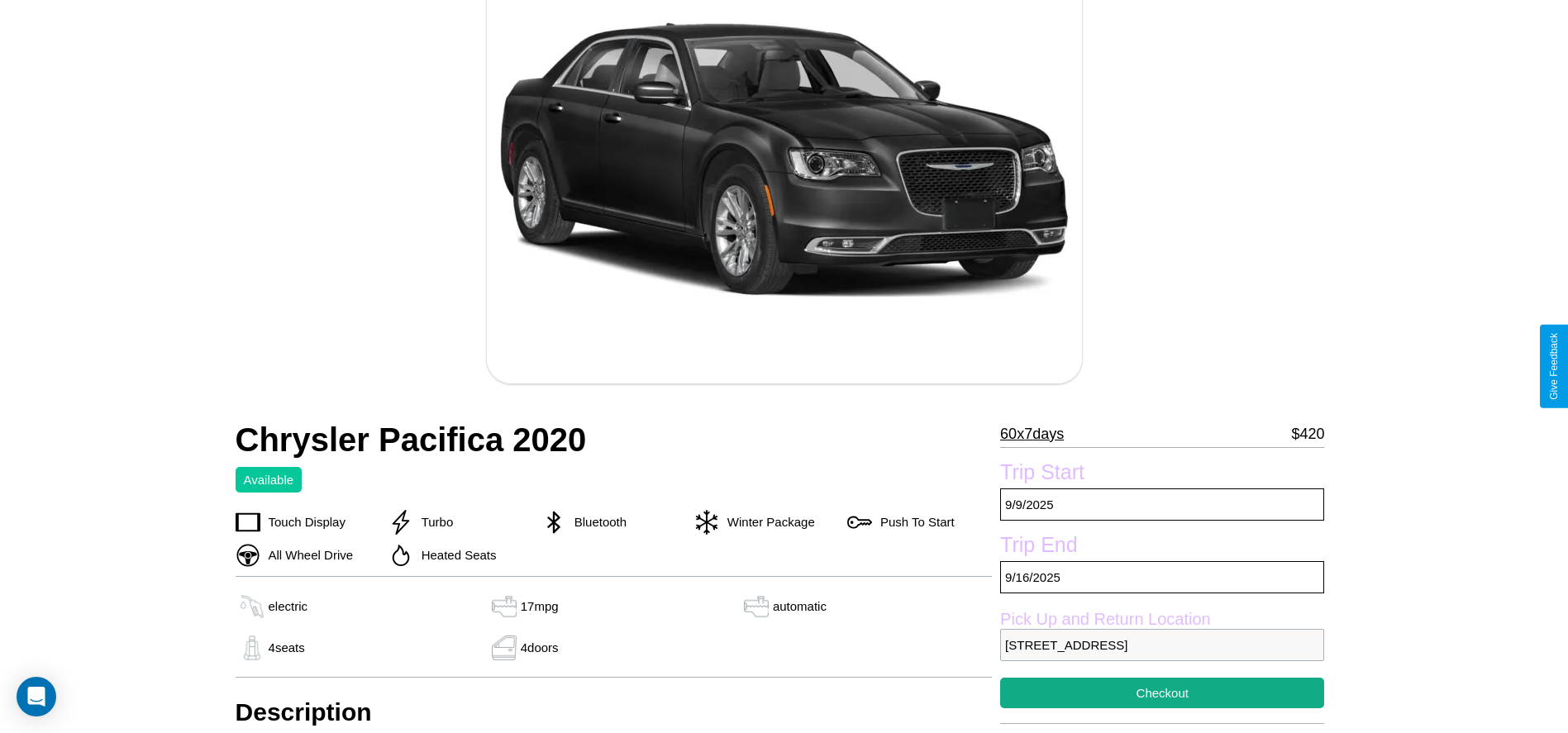
scroll to position [219, 0]
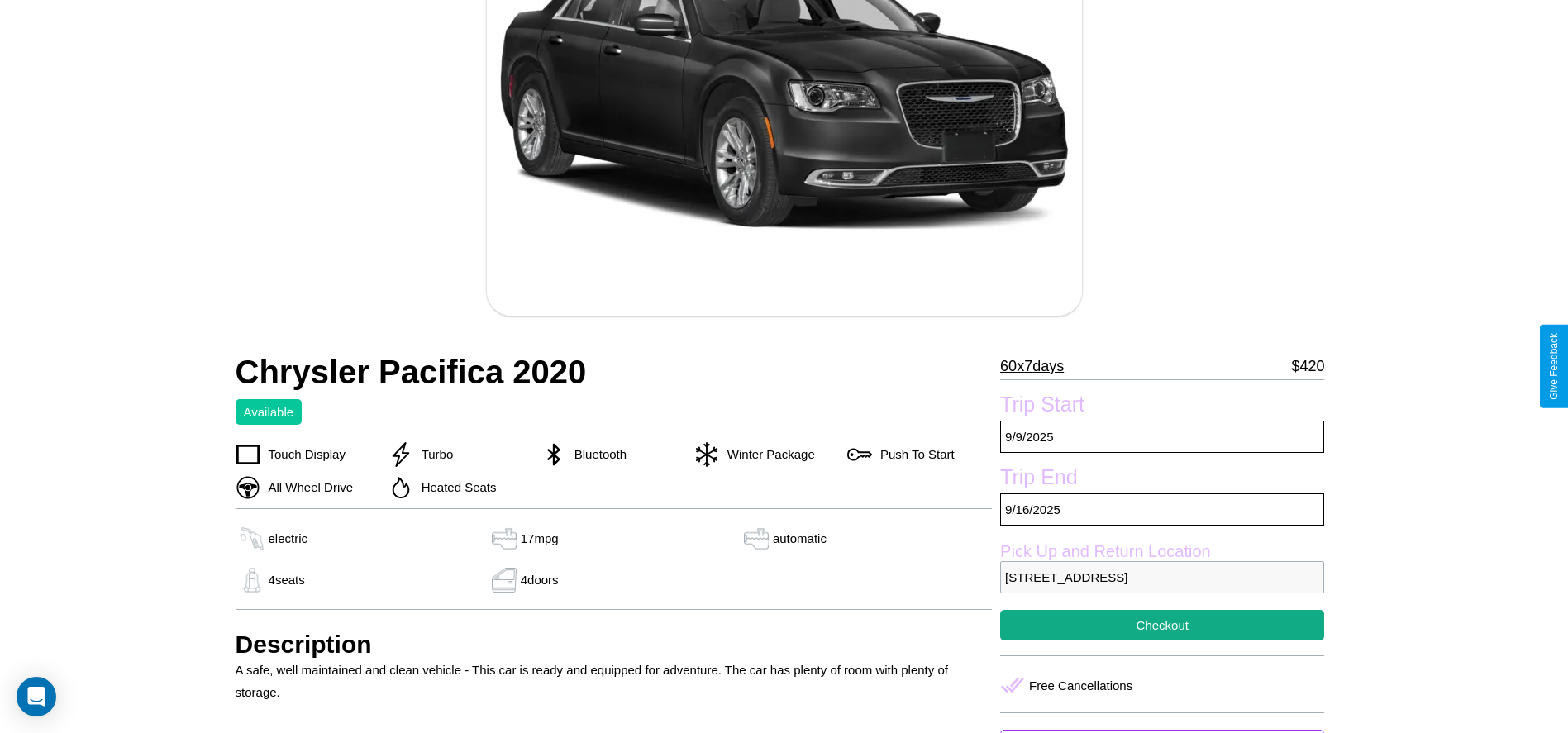
click at [1039, 366] on p "60 x 7 days" at bounding box center [1032, 366] width 64 height 26
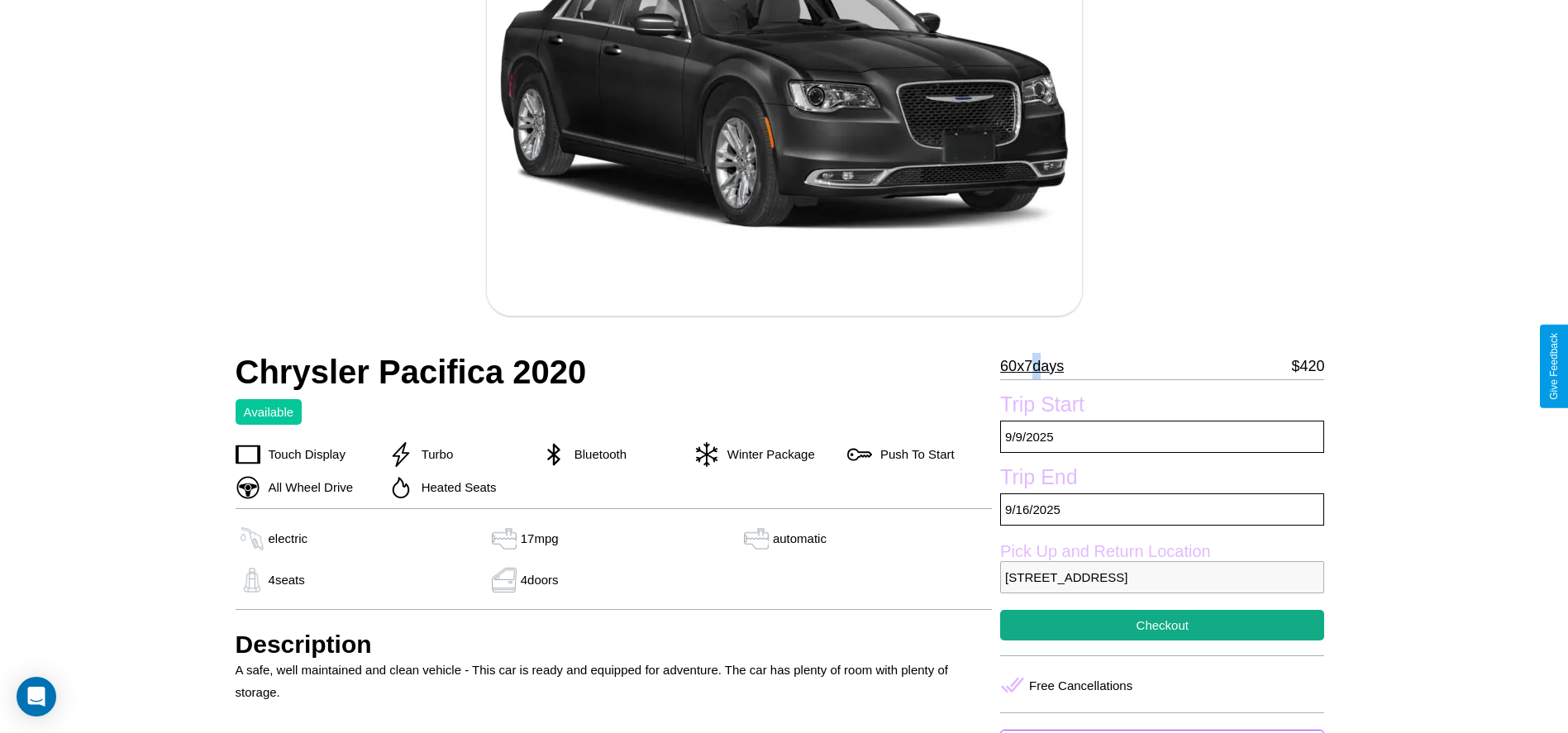
click at [1039, 366] on p "60 x 7 days" at bounding box center [1032, 366] width 64 height 26
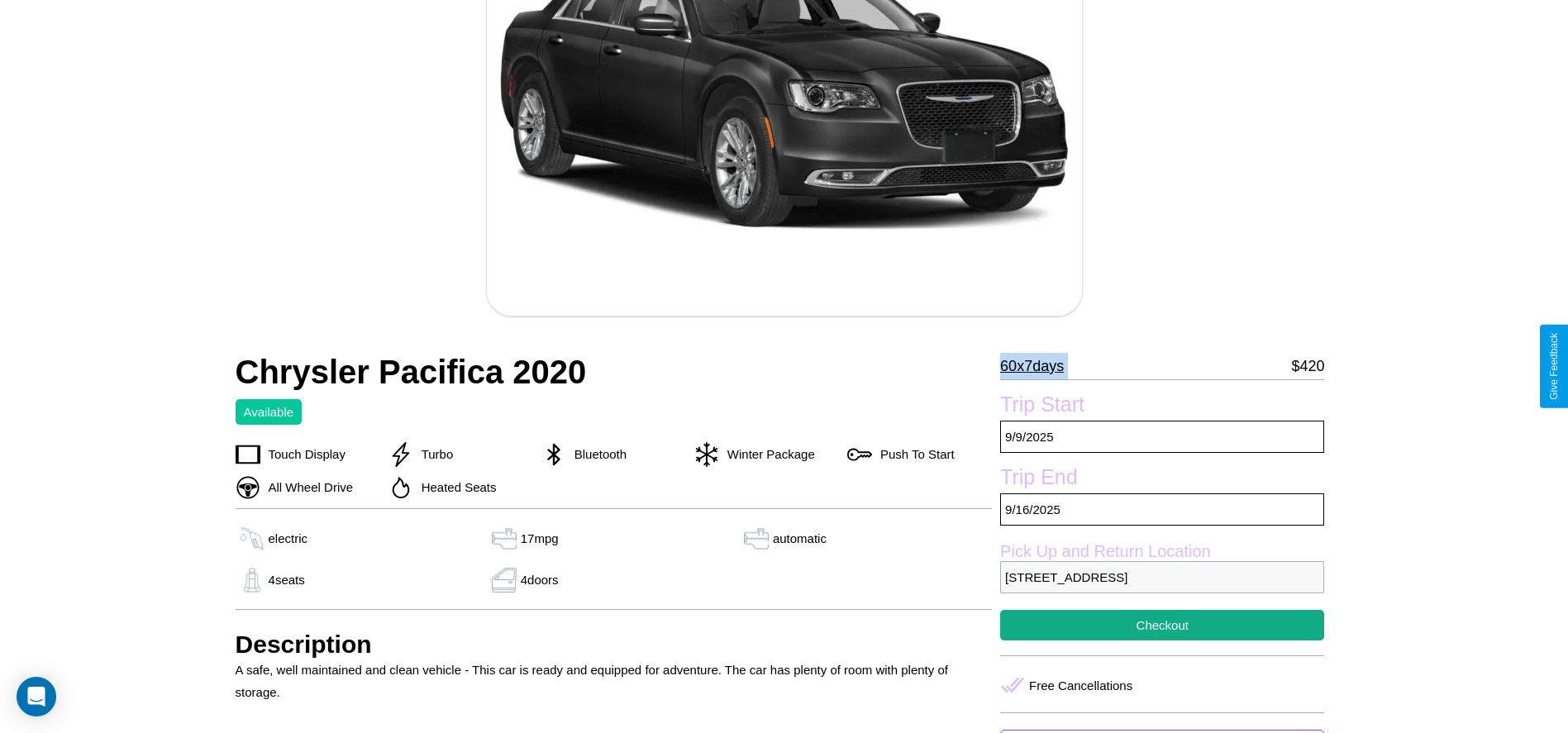
click at [1039, 366] on p "60 x 7 days" at bounding box center [1032, 366] width 64 height 26
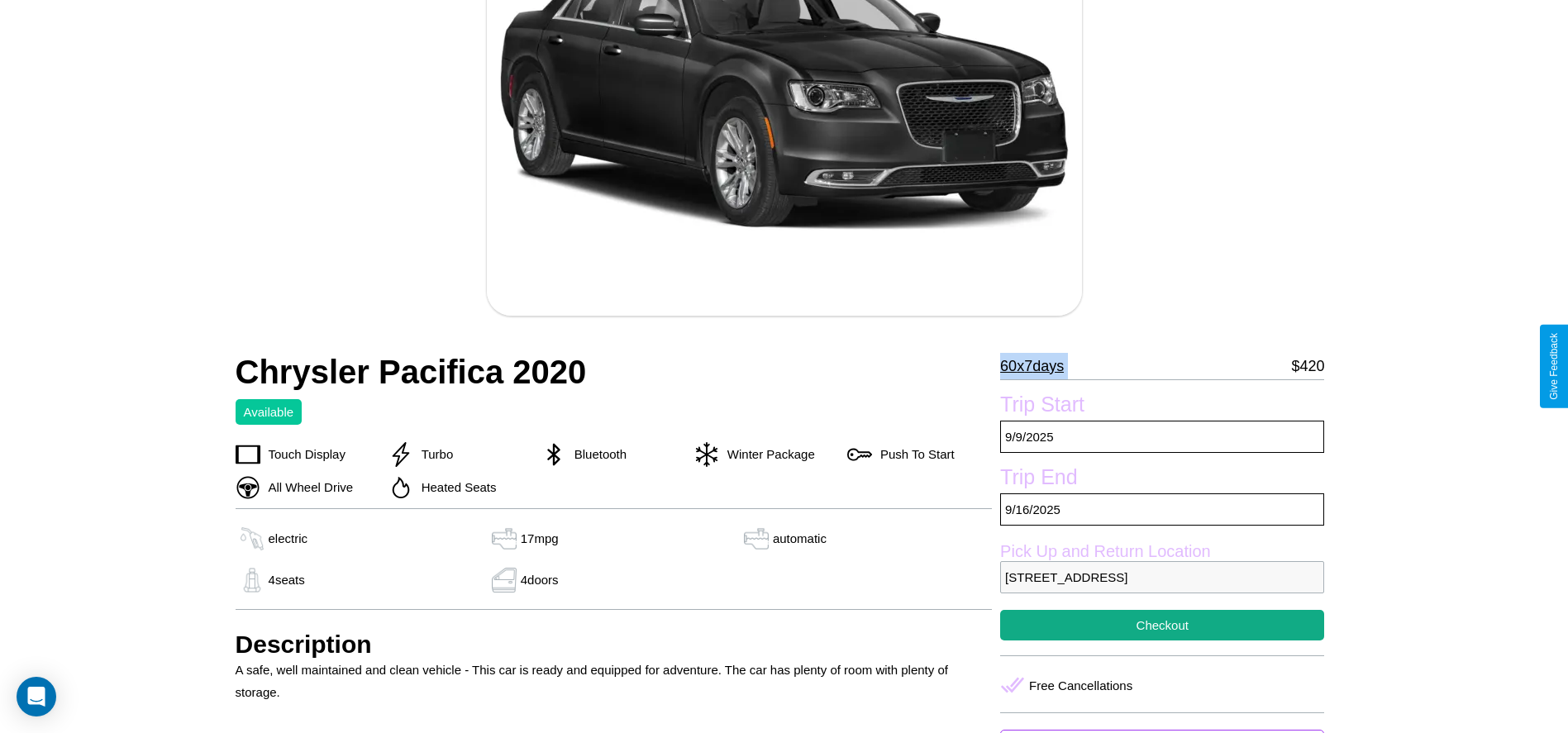
click at [1039, 366] on p "60 x 7 days" at bounding box center [1032, 366] width 64 height 26
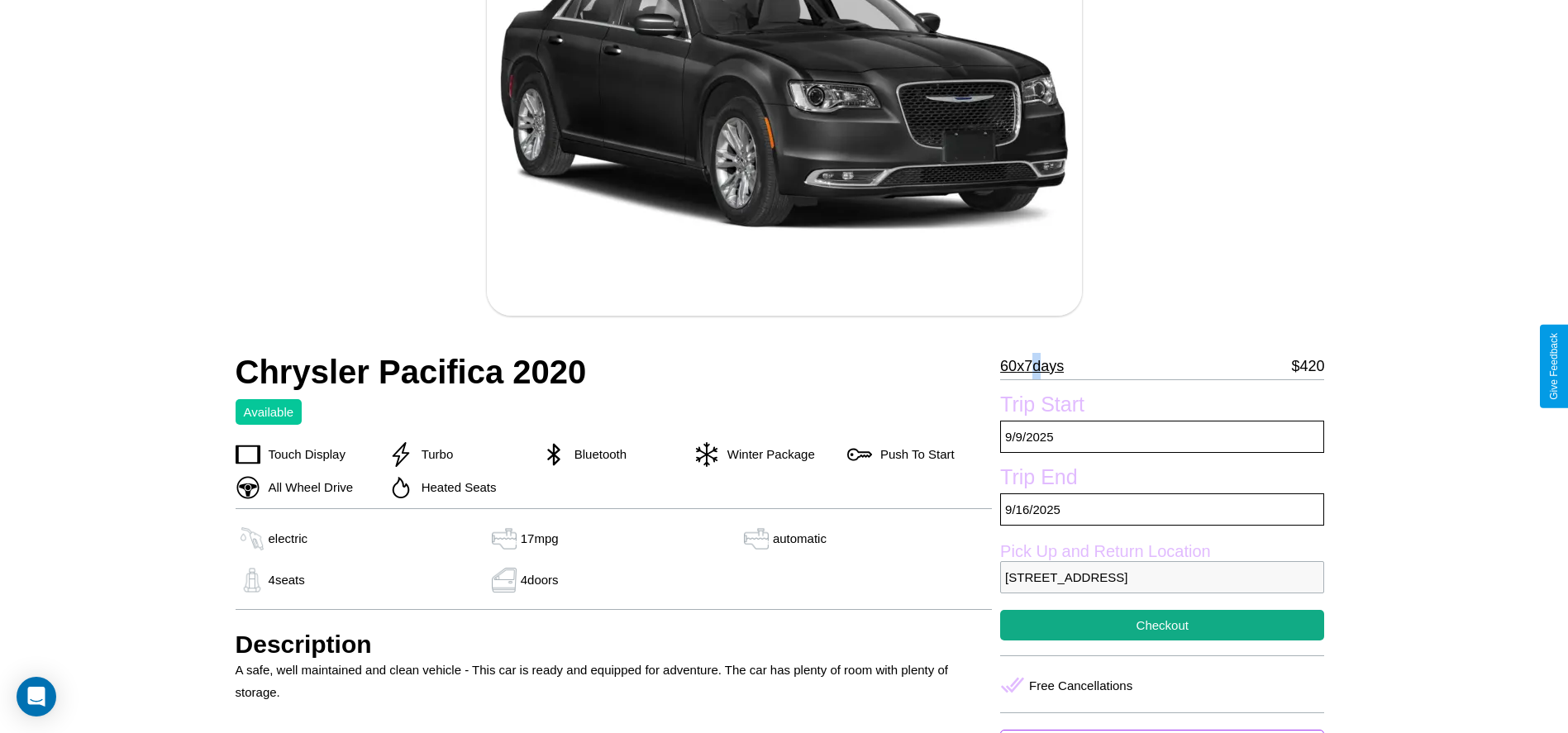
click at [1039, 366] on p "60 x 7 days" at bounding box center [1032, 366] width 64 height 26
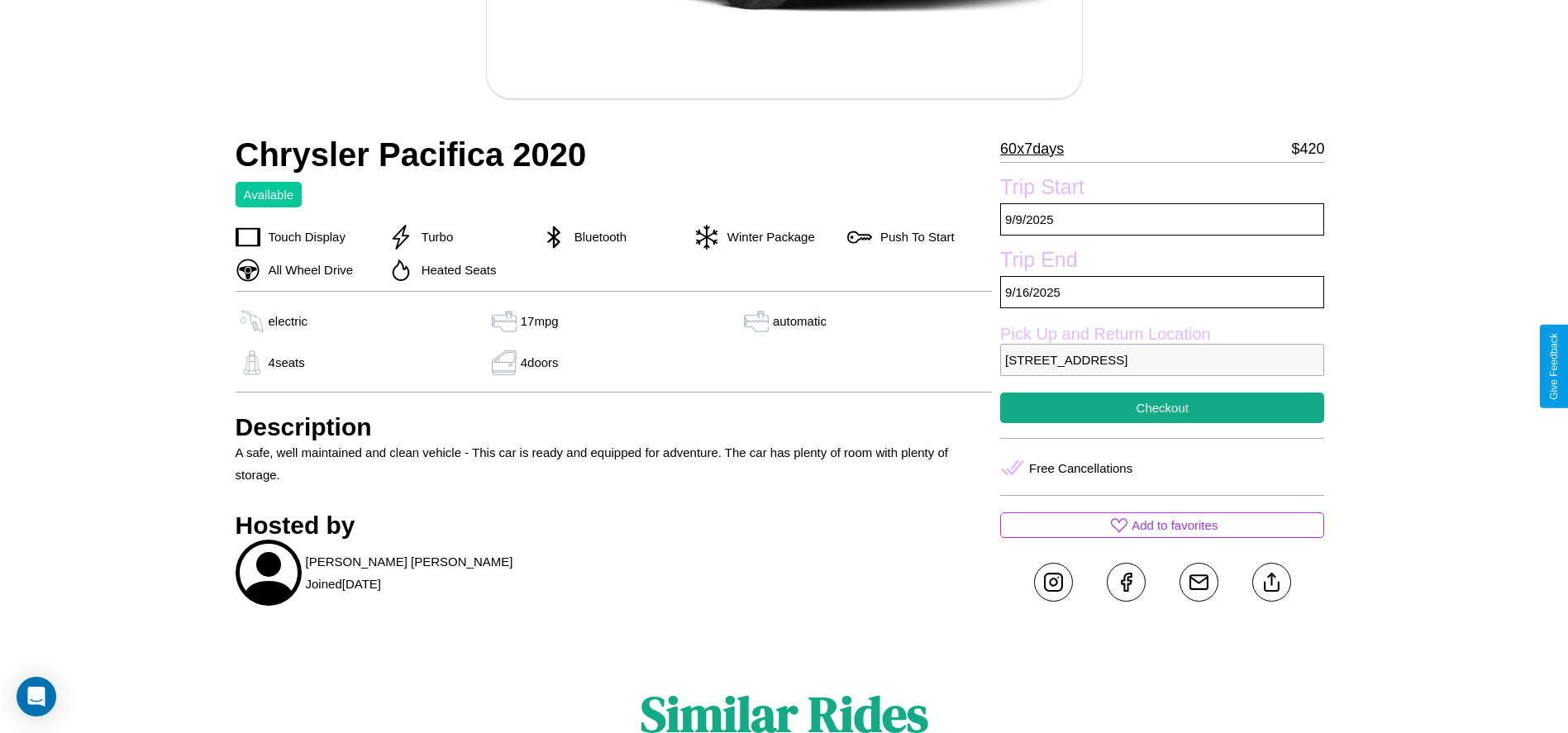
scroll to position [534, 0]
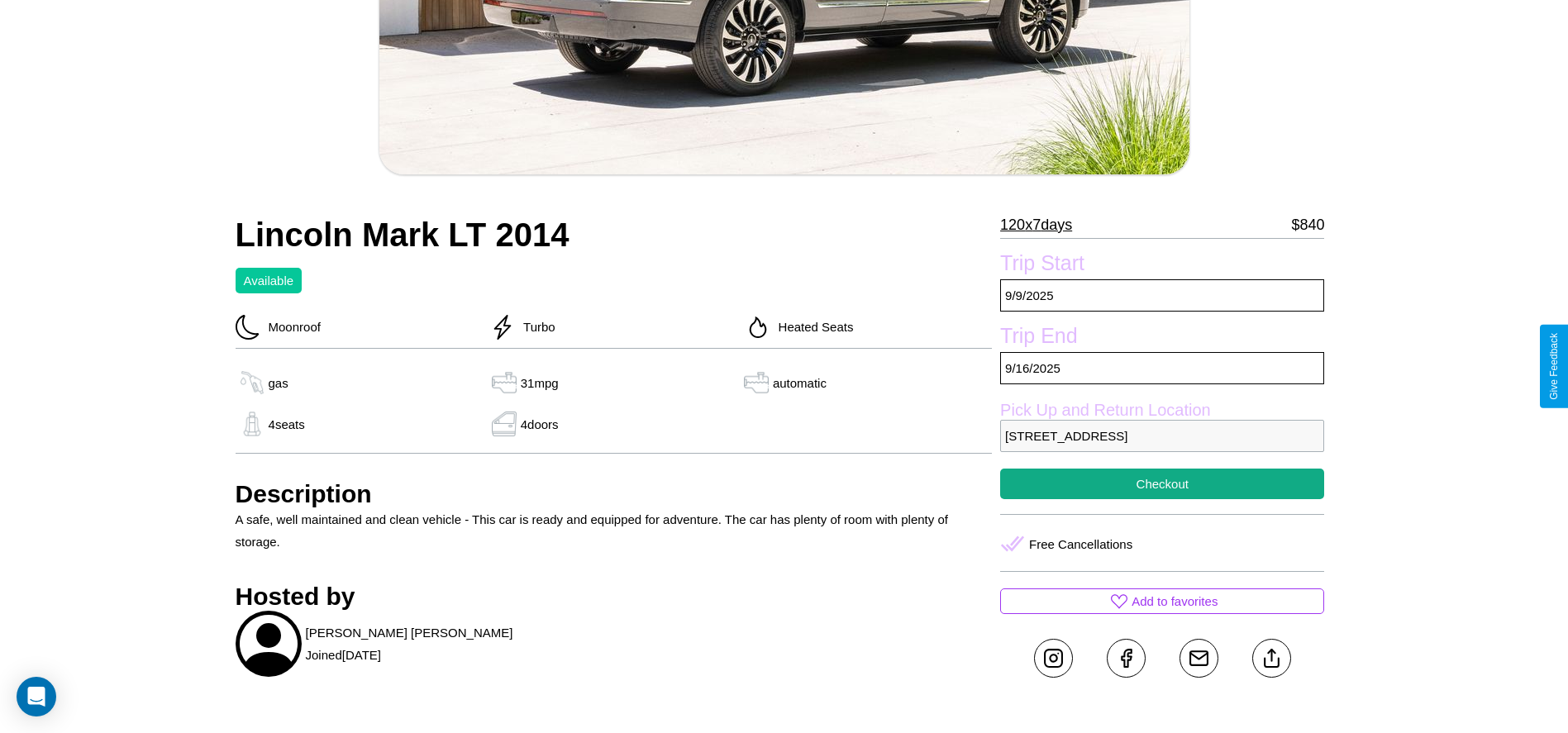
scroll to position [527, 0]
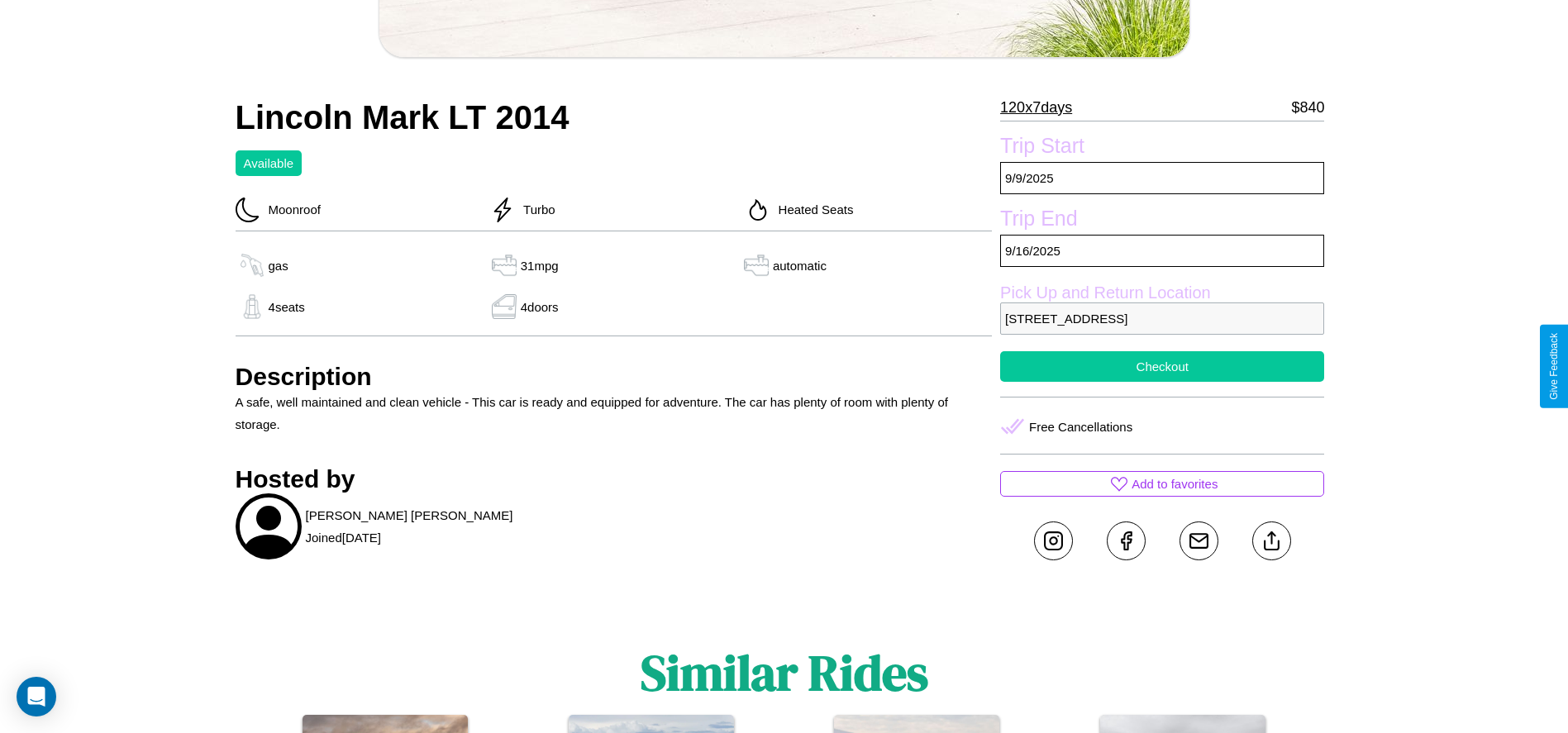
click at [1163, 366] on button "Checkout" at bounding box center [1162, 366] width 324 height 31
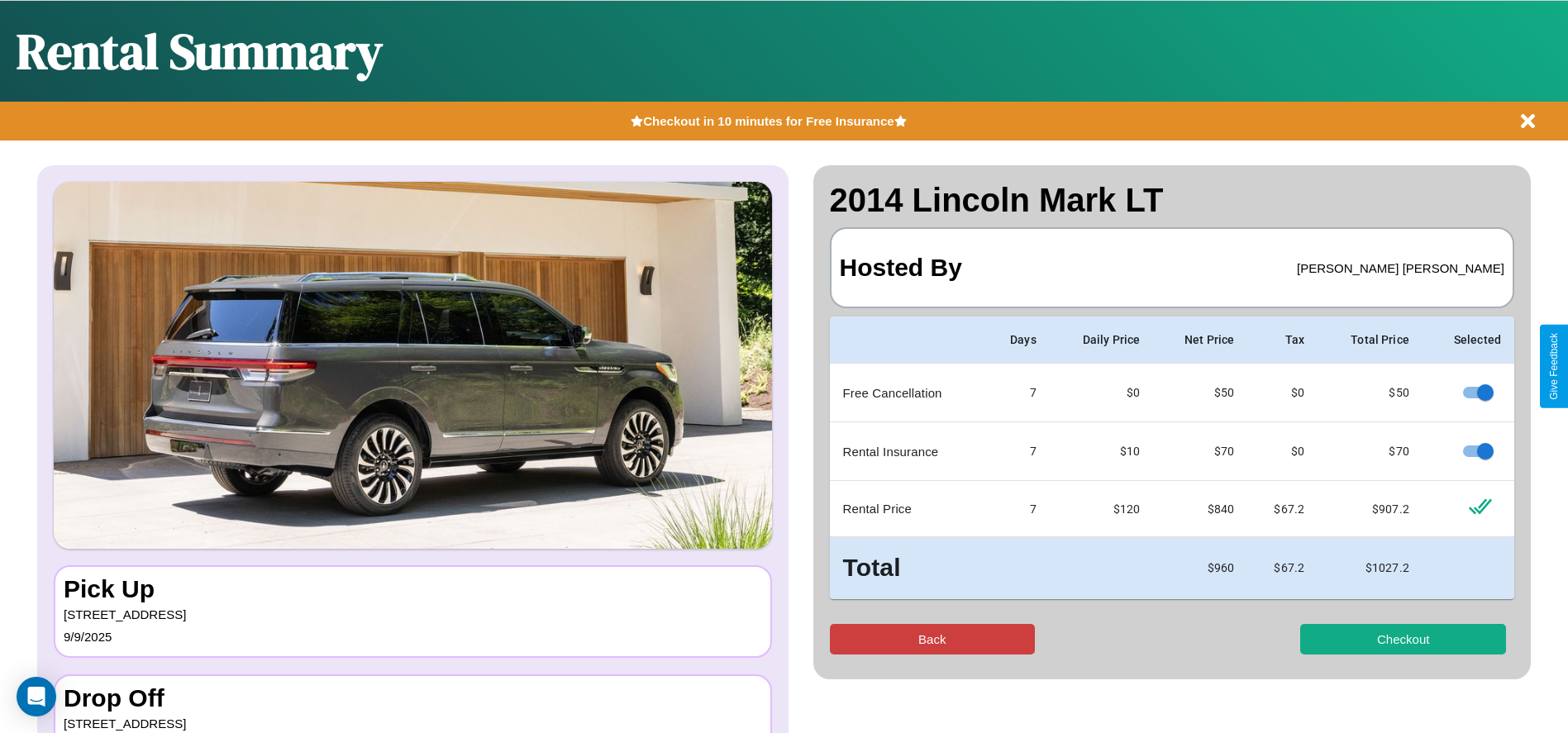
click at [932, 639] on button "Back" at bounding box center [933, 640] width 206 height 31
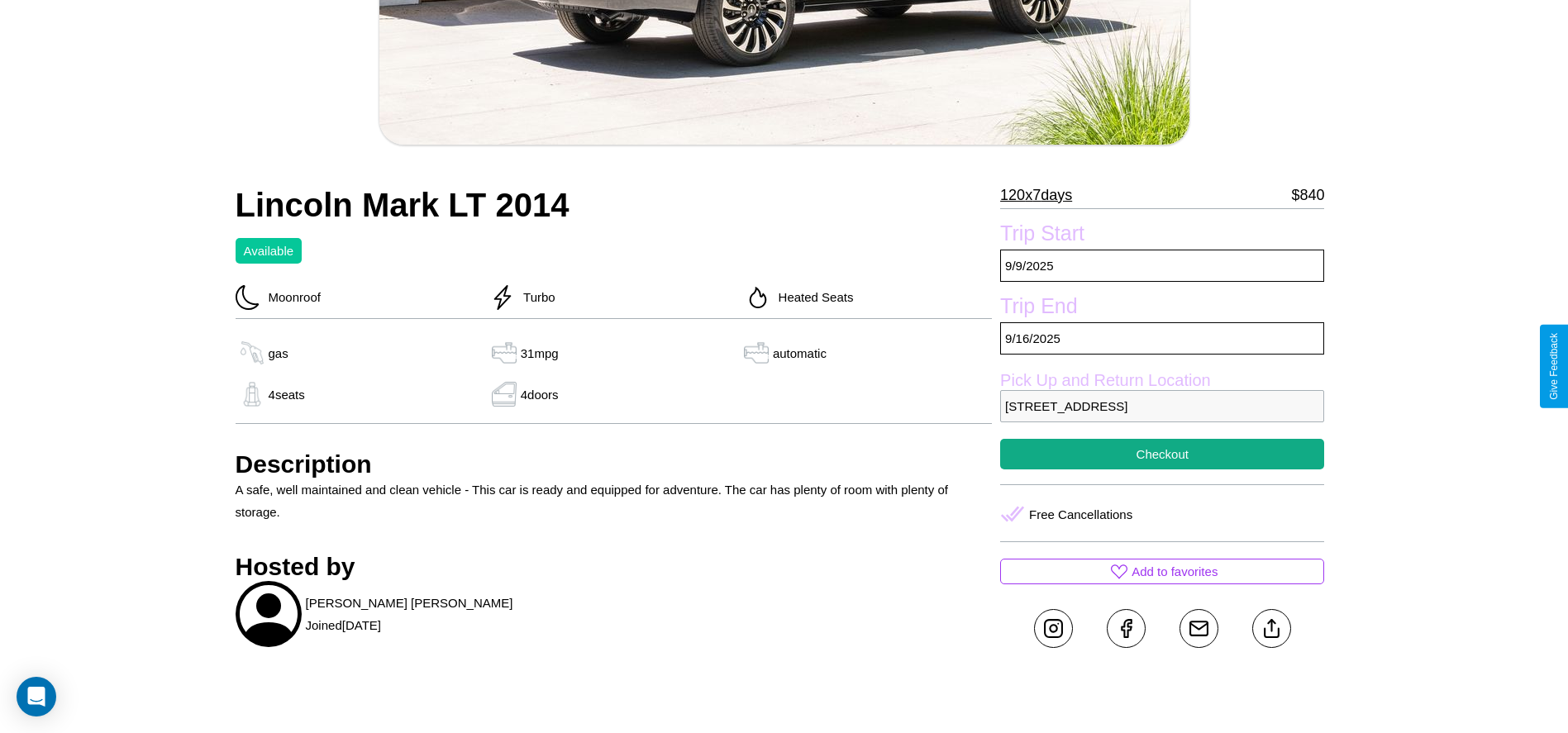
scroll to position [645, 0]
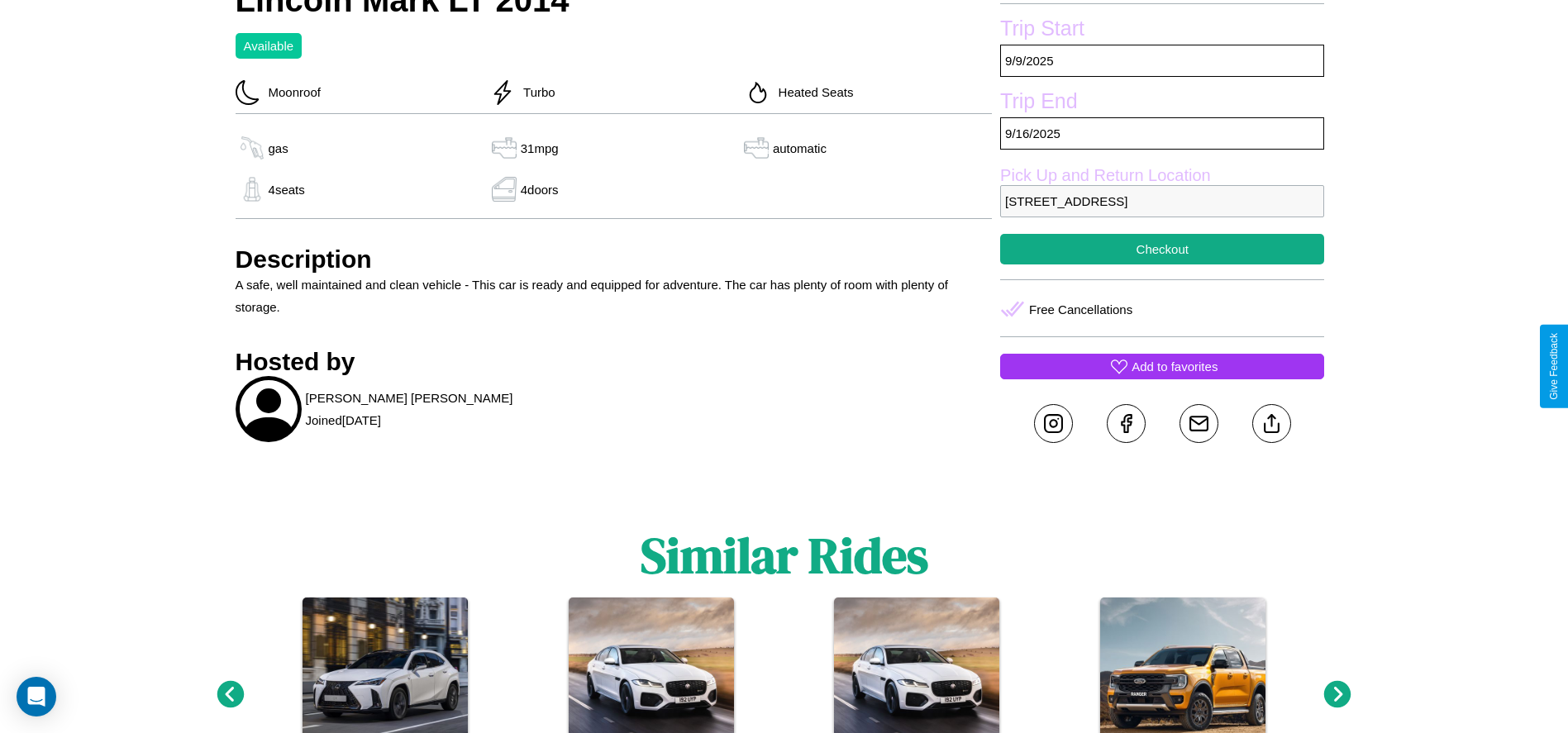
click at [1163, 366] on p "Add to favorites" at bounding box center [1174, 366] width 86 height 22
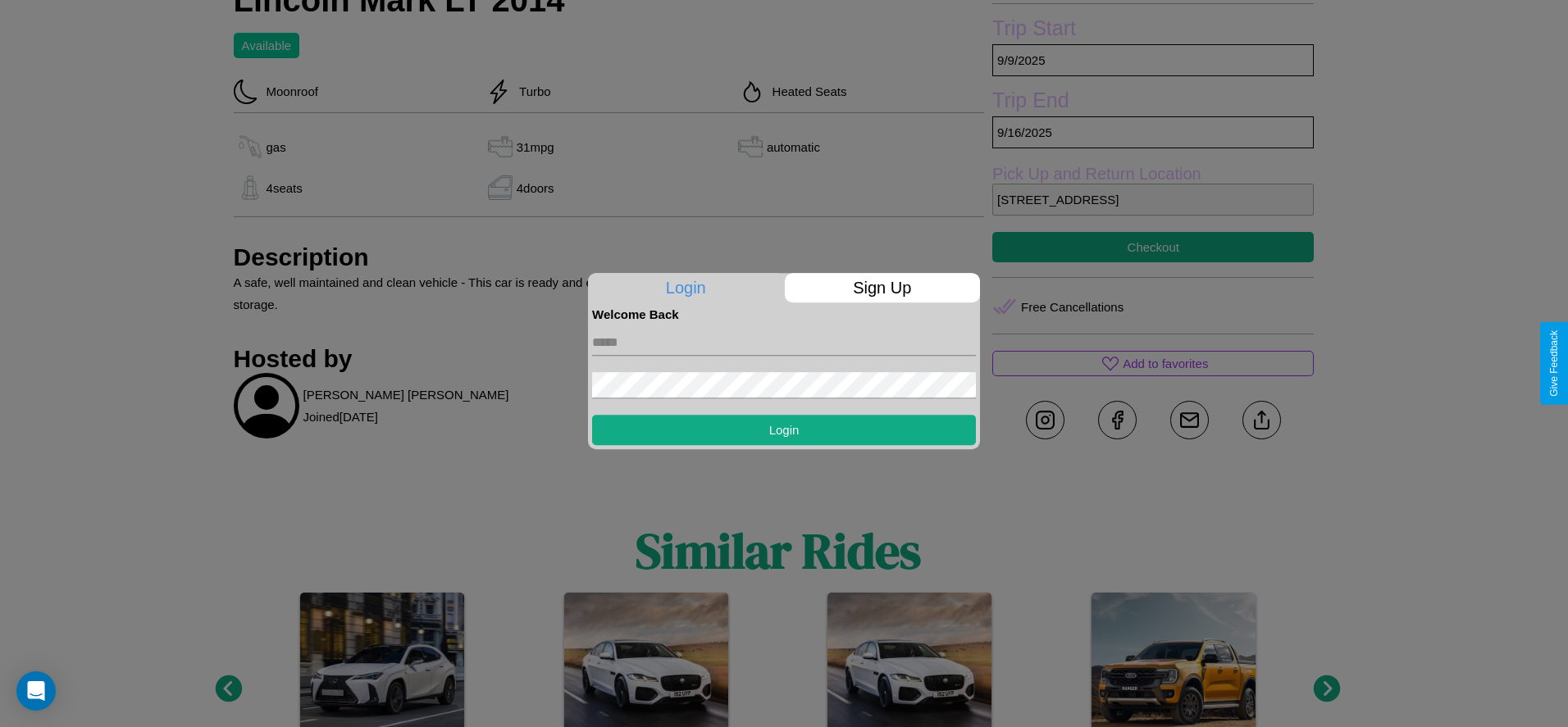
click at [882, 288] on p "Sign Up" at bounding box center [883, 287] width 196 height 29
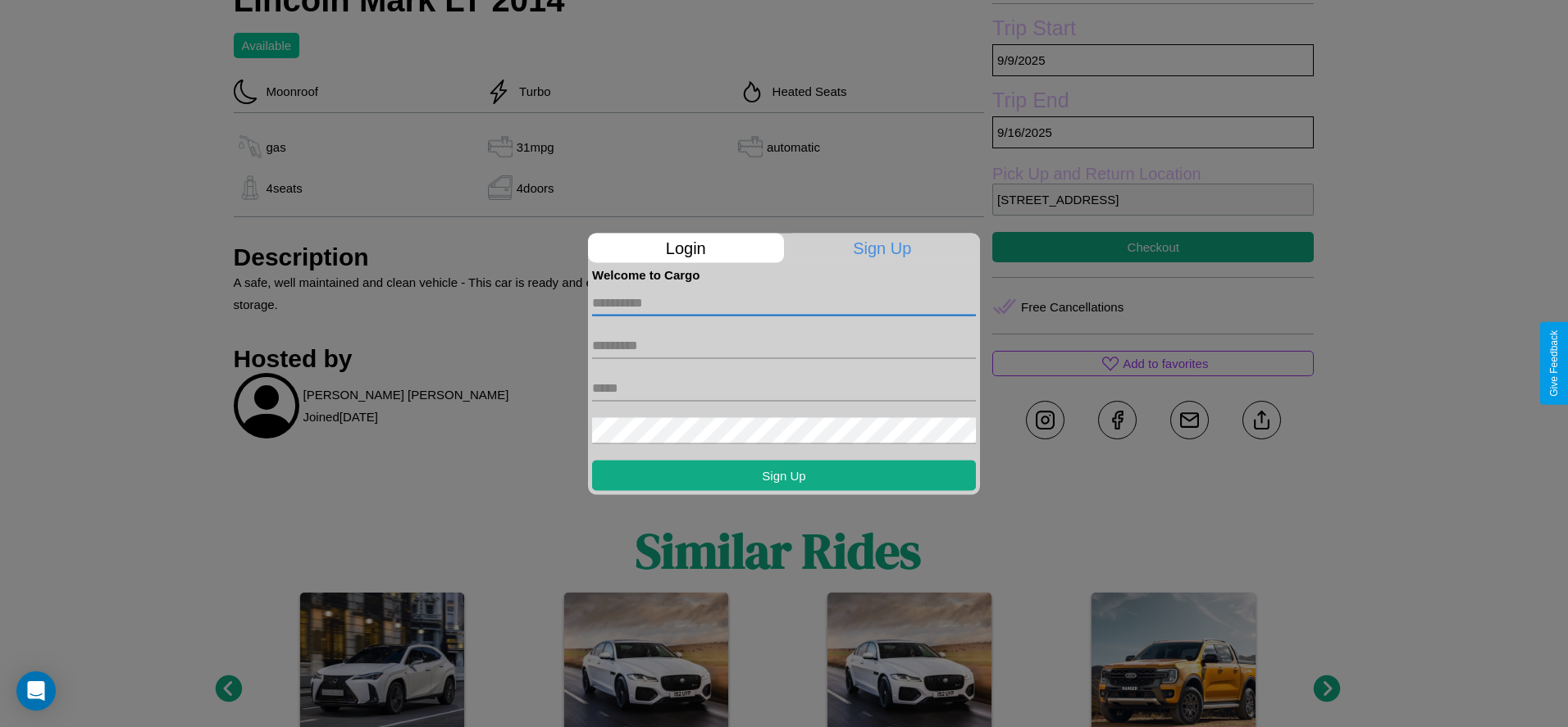
click at [784, 302] on input "text" at bounding box center [784, 302] width 384 height 26
type input "******"
click at [784, 345] on input "text" at bounding box center [784, 345] width 384 height 26
type input "******"
click at [784, 388] on input "text" at bounding box center [784, 387] width 384 height 26
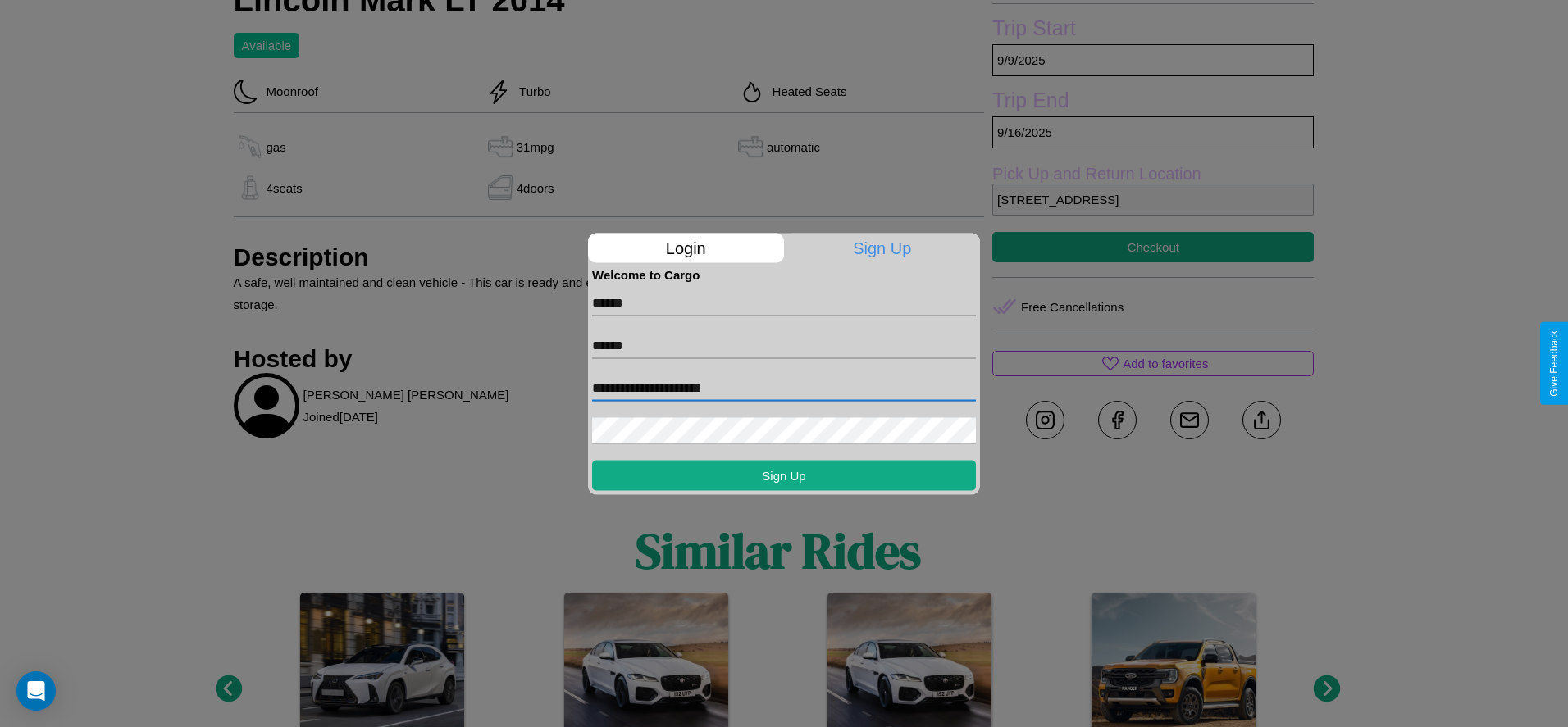
type input "**********"
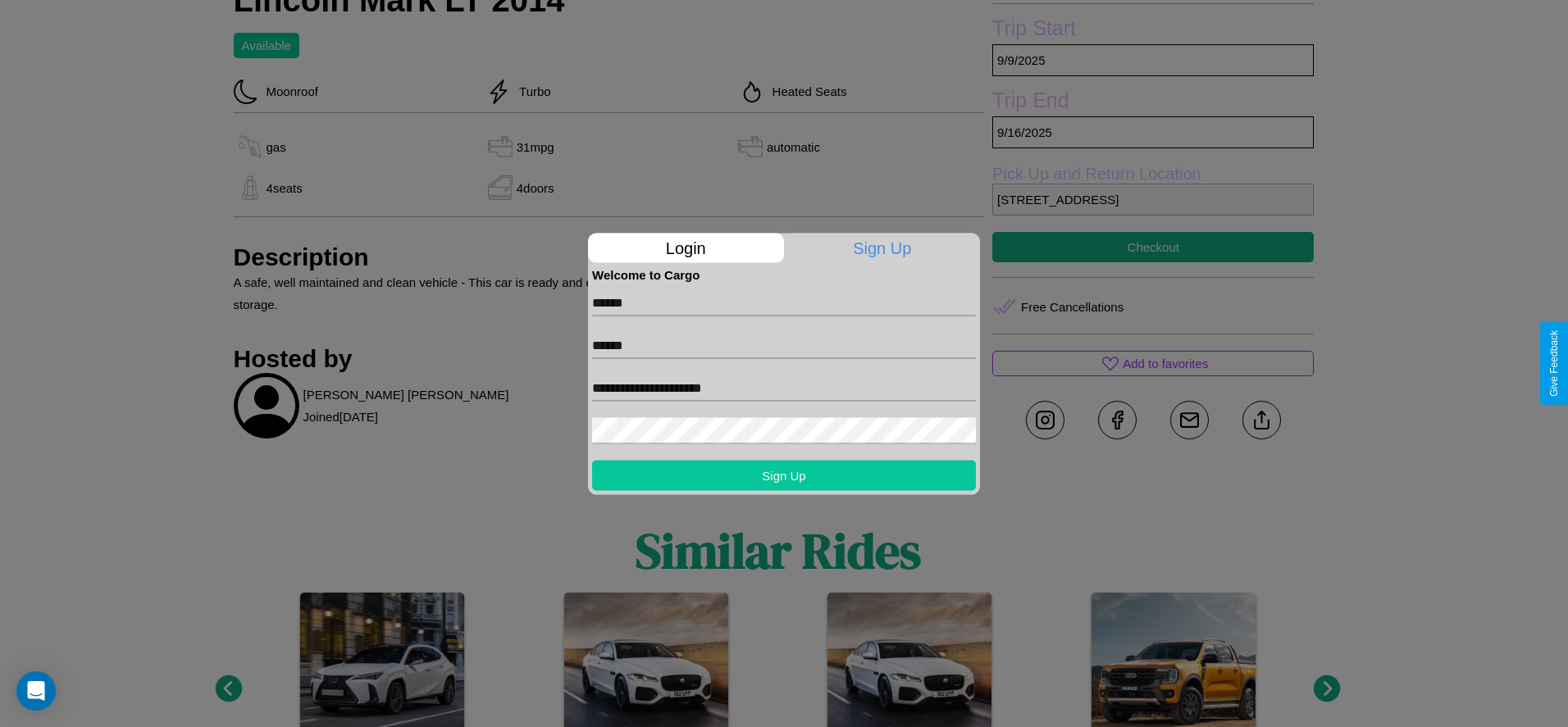
click at [784, 475] on button "Sign Up" at bounding box center [784, 475] width 384 height 30
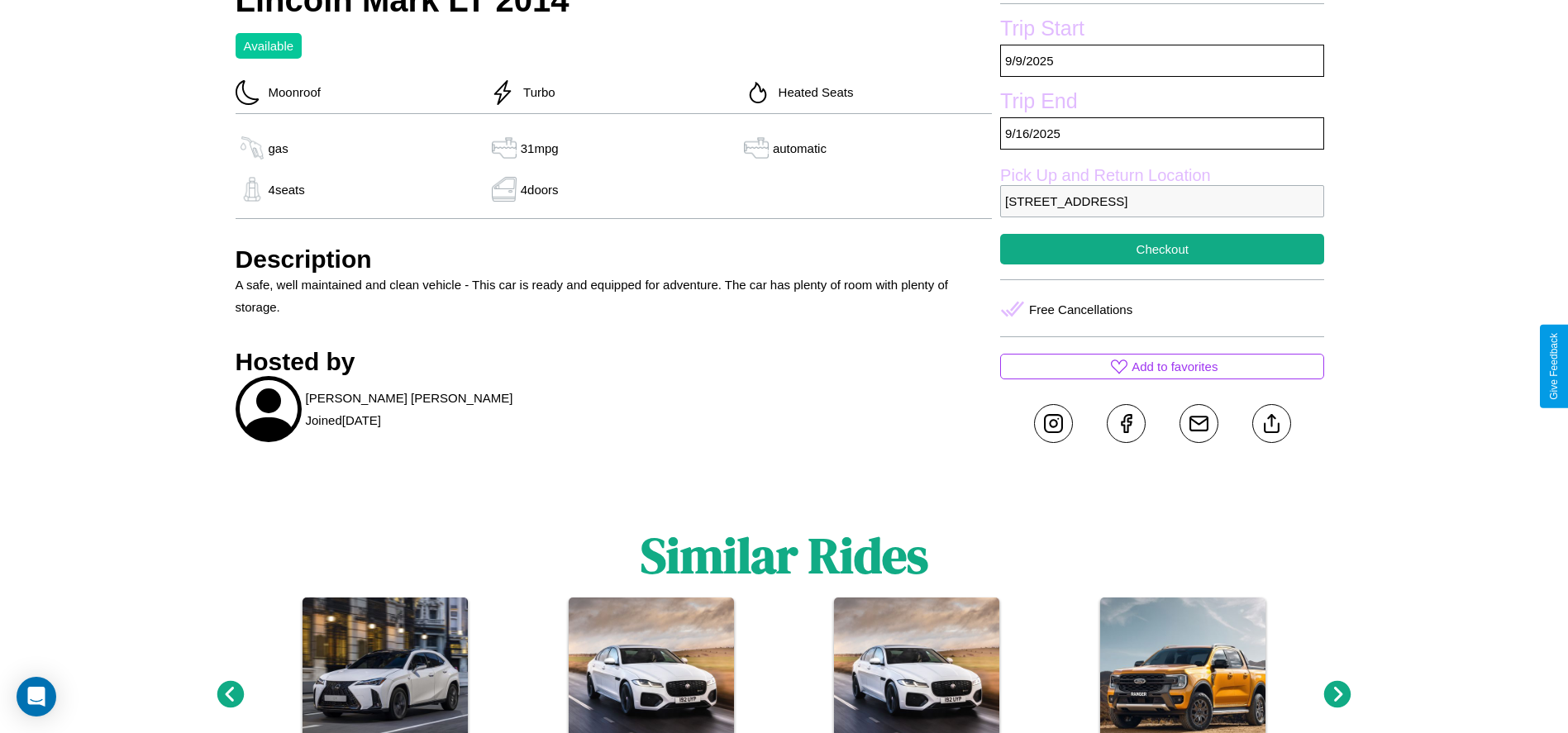
scroll to position [702, 0]
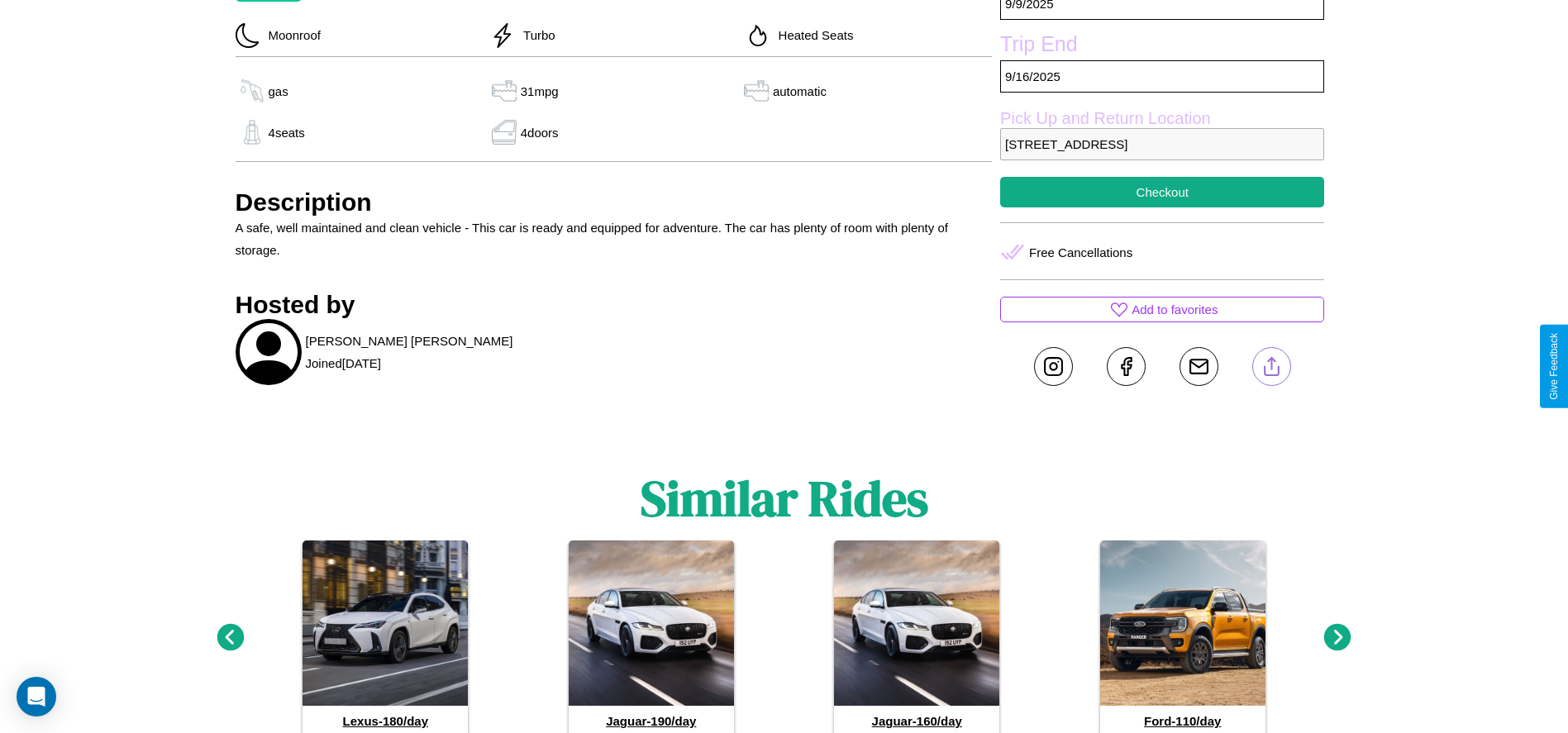
click at [1271, 366] on line at bounding box center [1271, 363] width 0 height 12
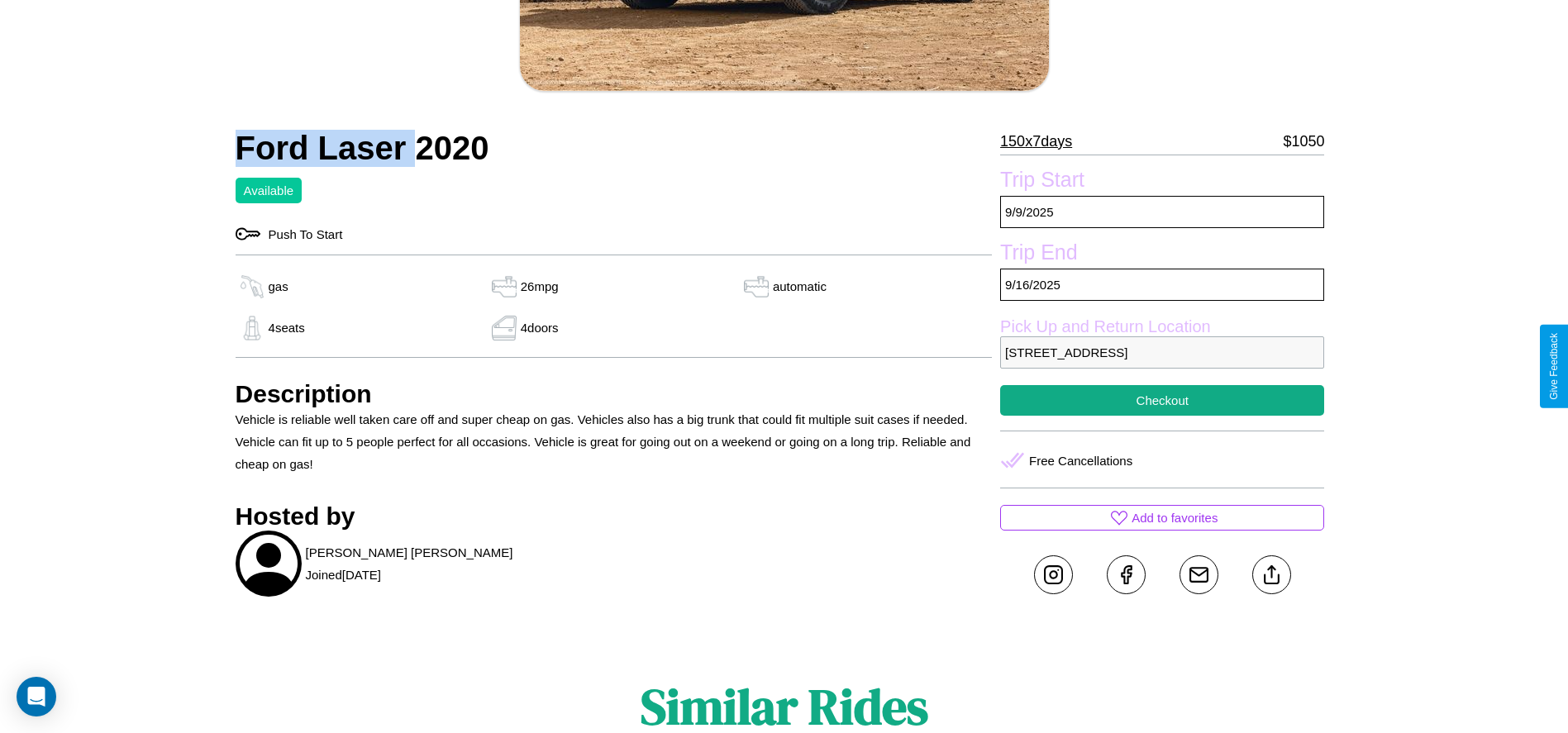
scroll to position [427, 0]
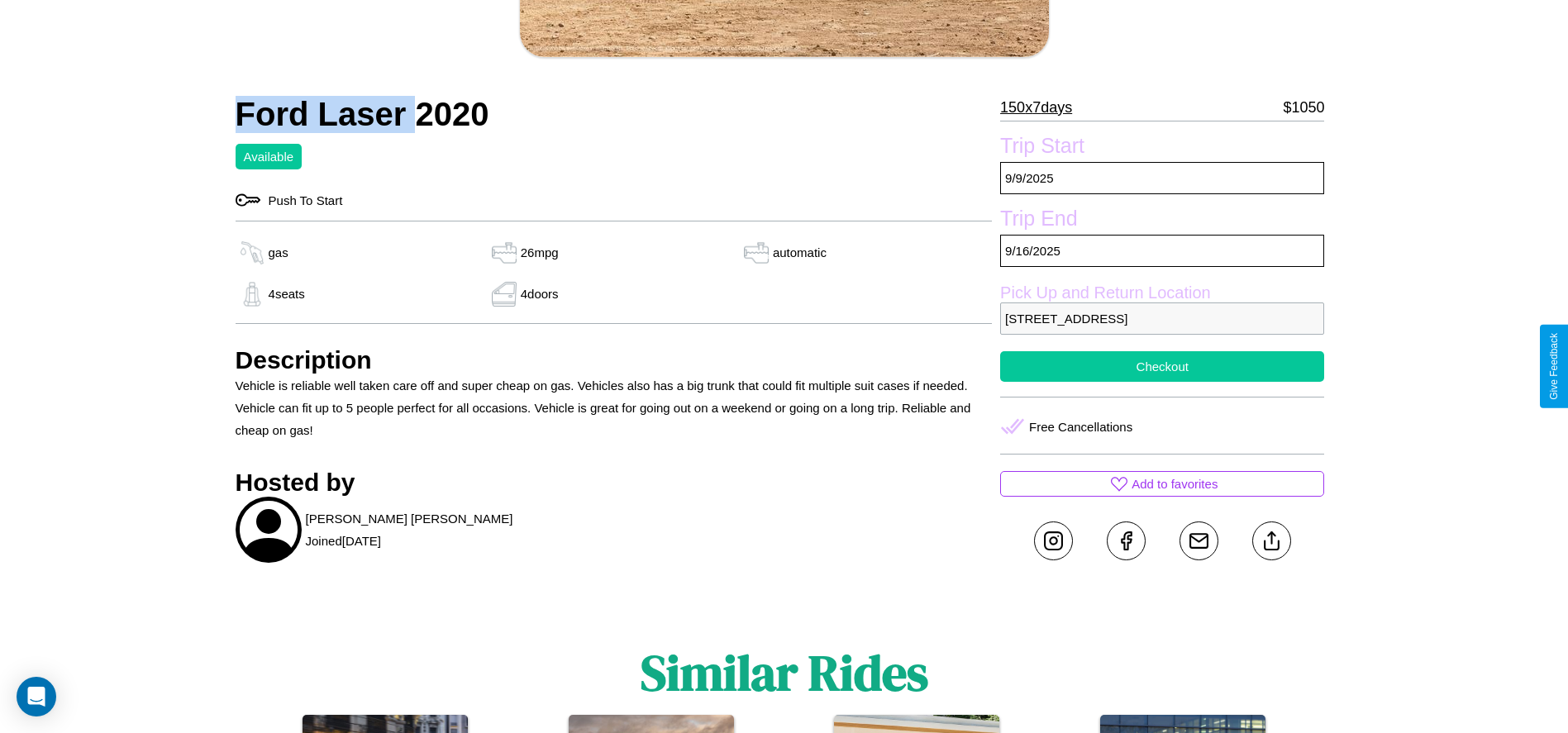
click at [1163, 366] on button "Checkout" at bounding box center [1162, 366] width 324 height 31
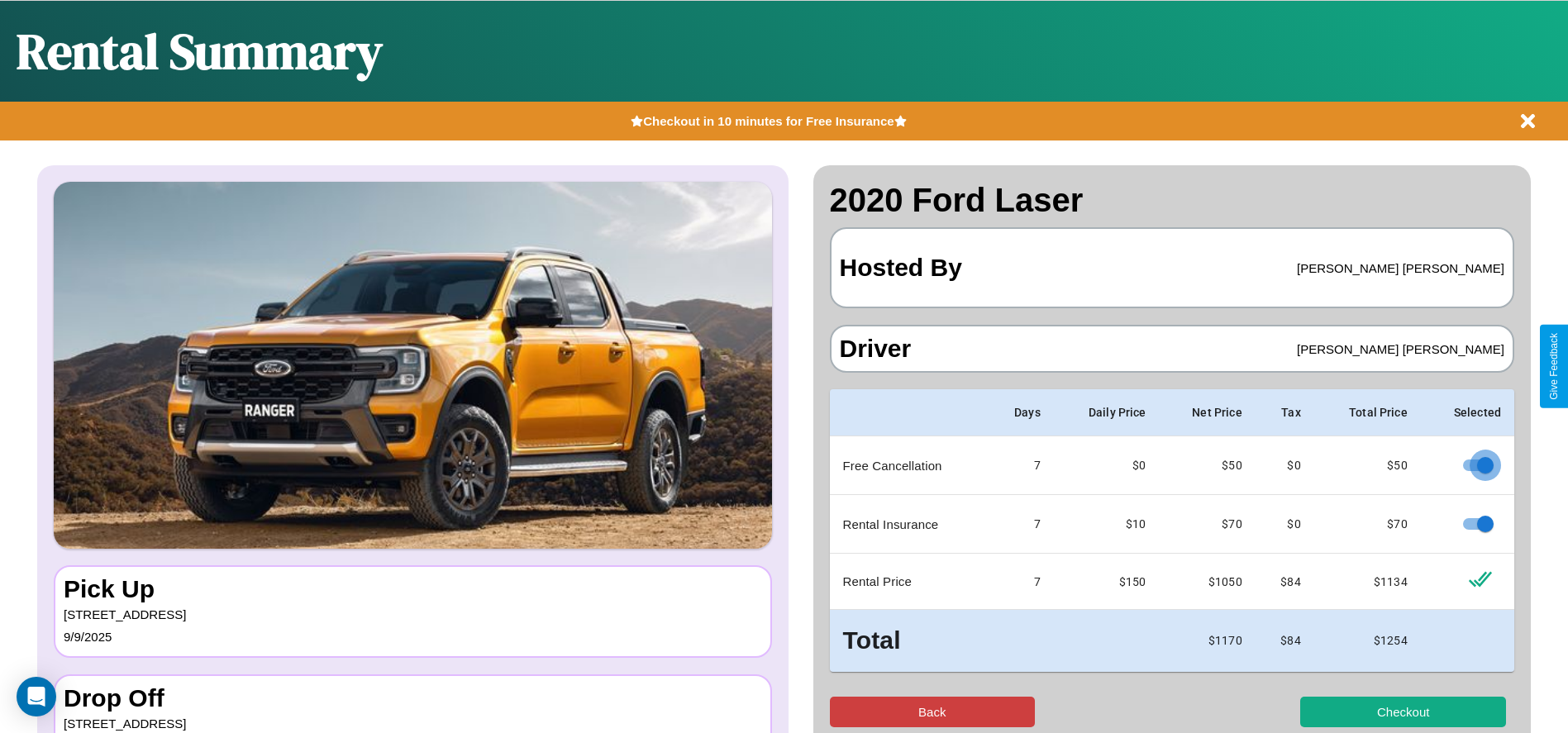
click at [932, 711] on button "Back" at bounding box center [933, 712] width 206 height 31
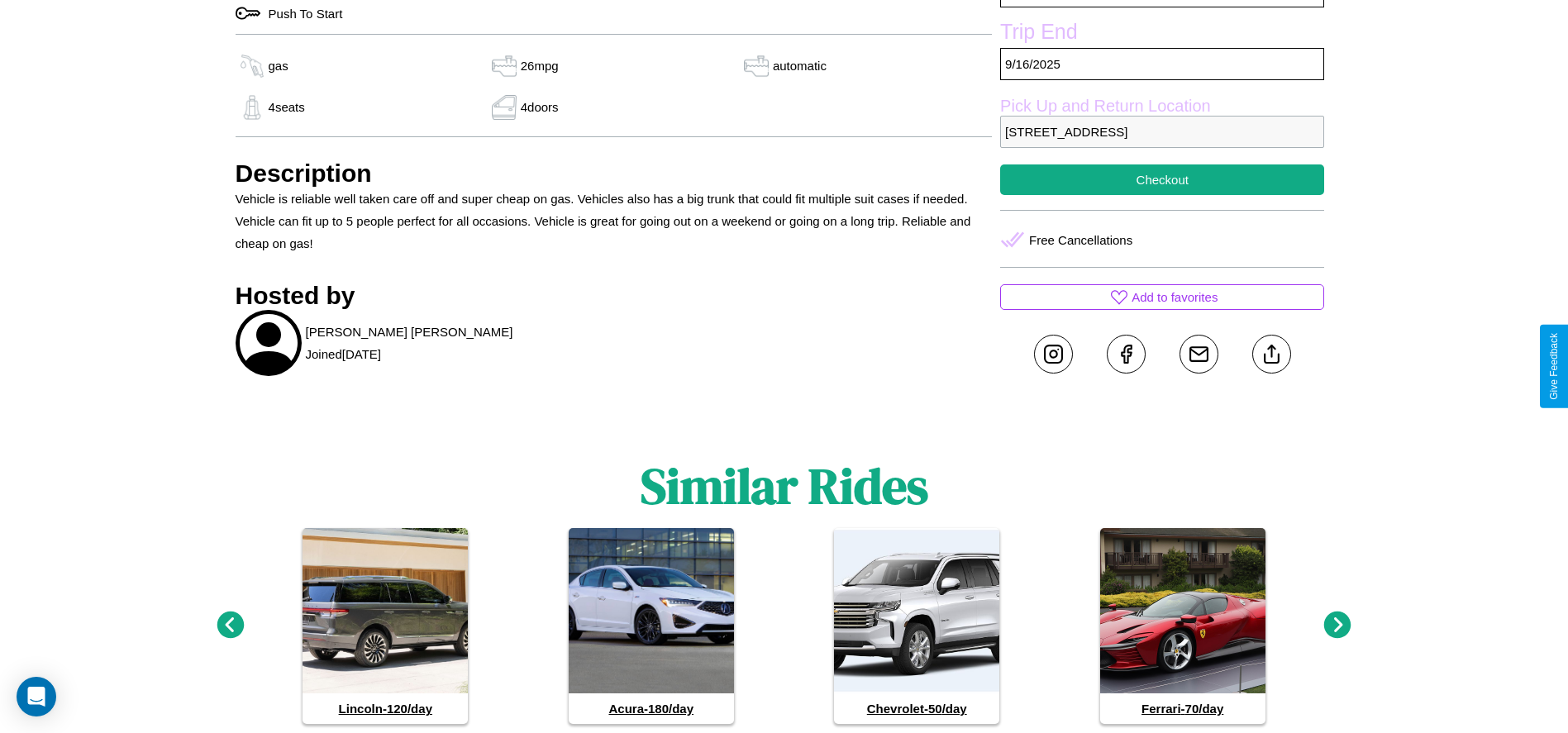
scroll to position [659, 0]
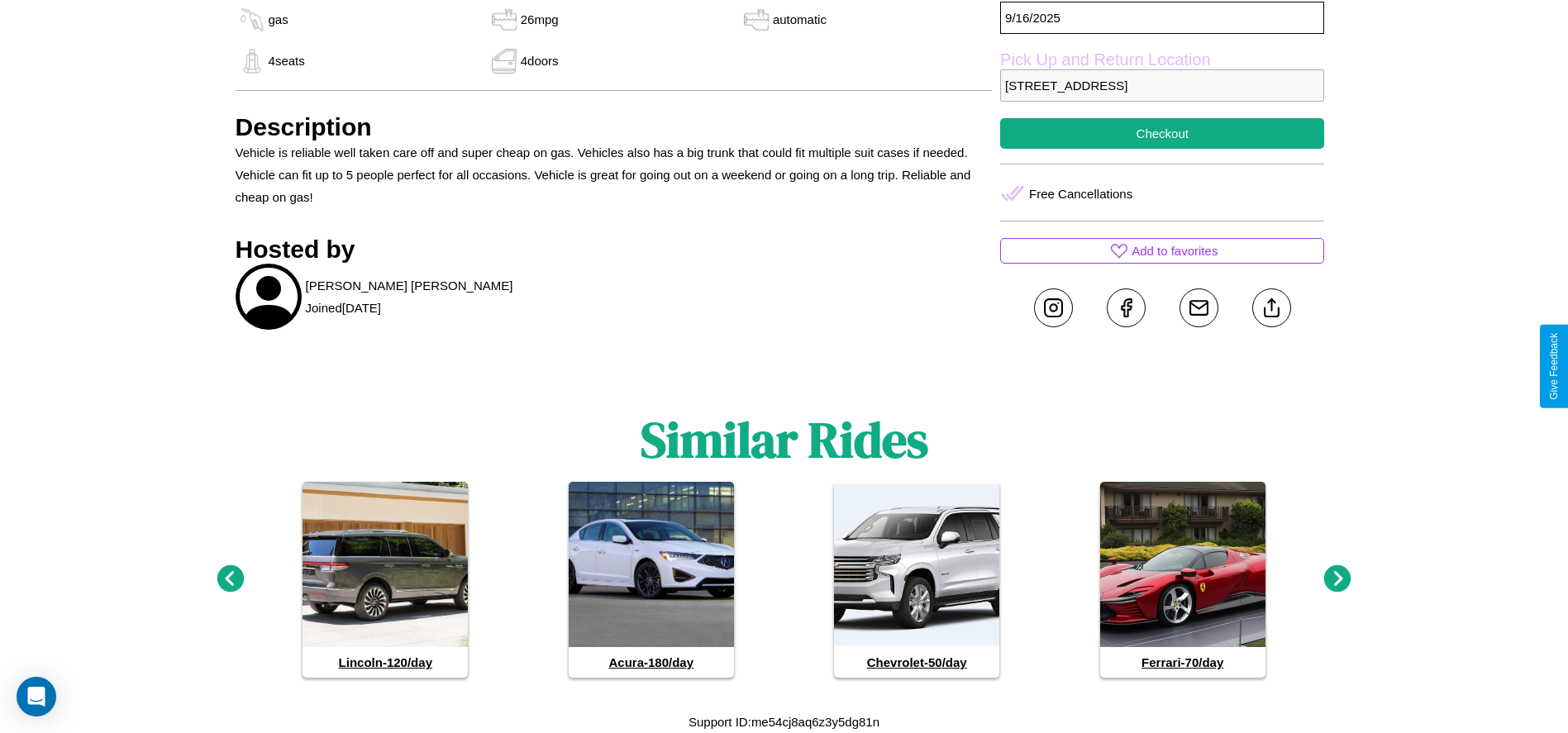
click at [1338, 579] on icon at bounding box center [1338, 578] width 27 height 27
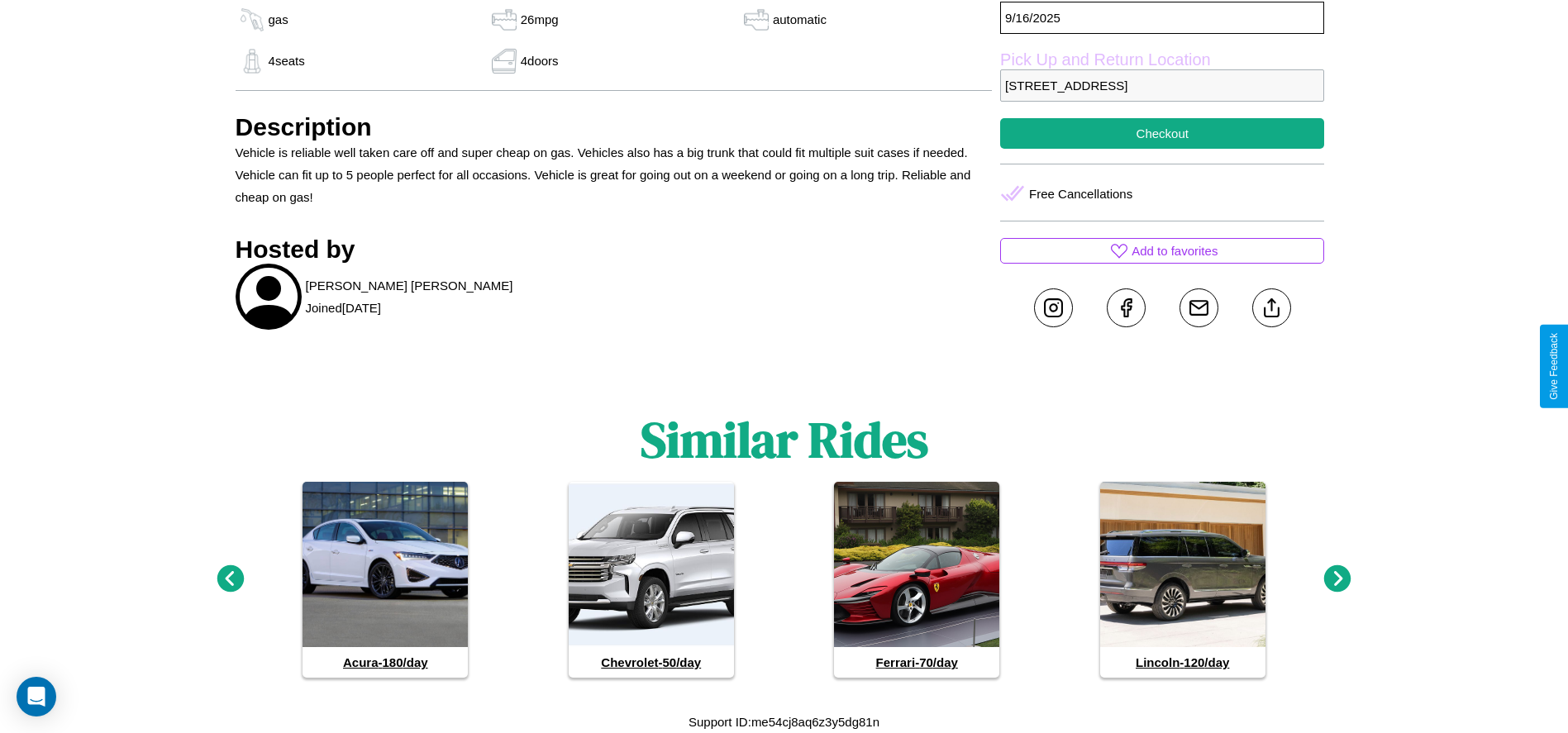
click at [1338, 579] on icon at bounding box center [1338, 578] width 27 height 27
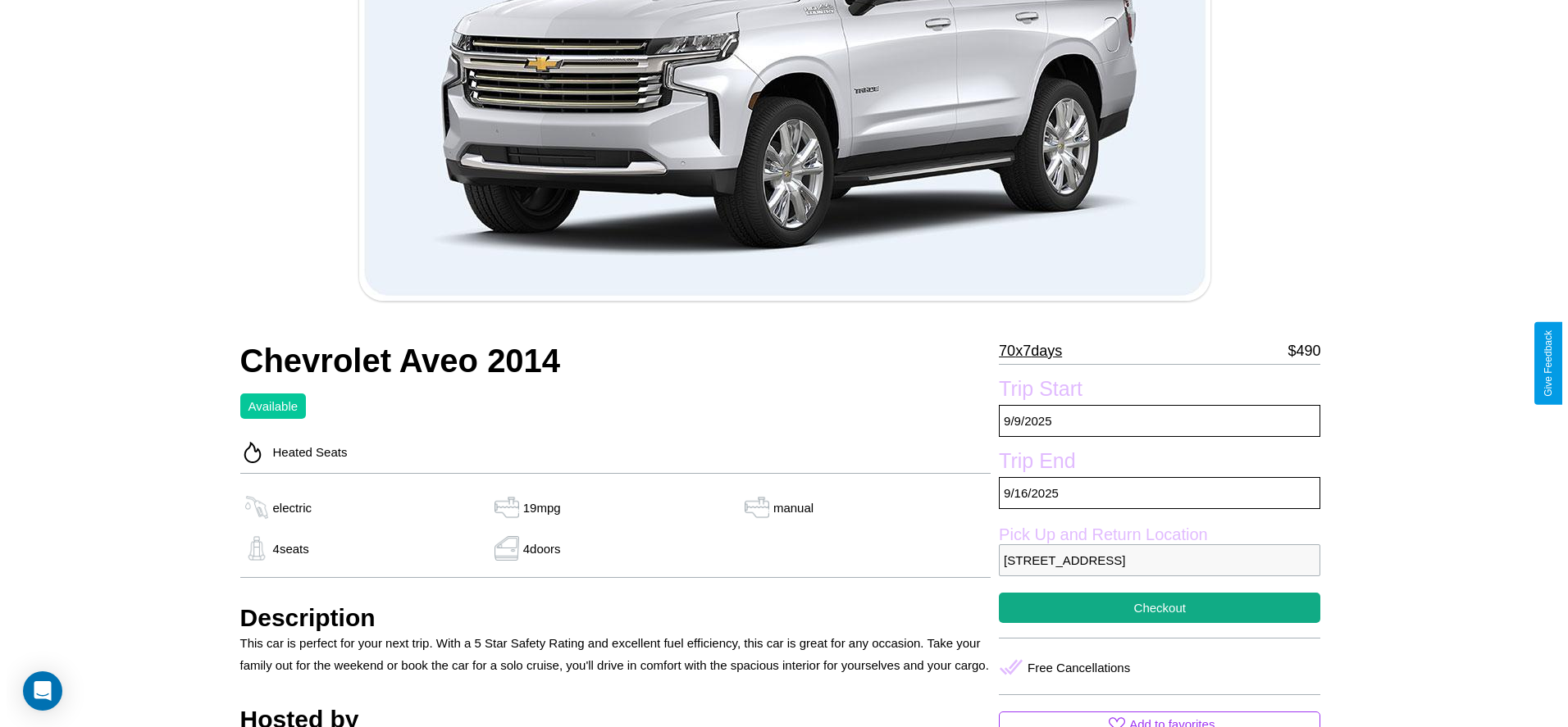
scroll to position [323, 0]
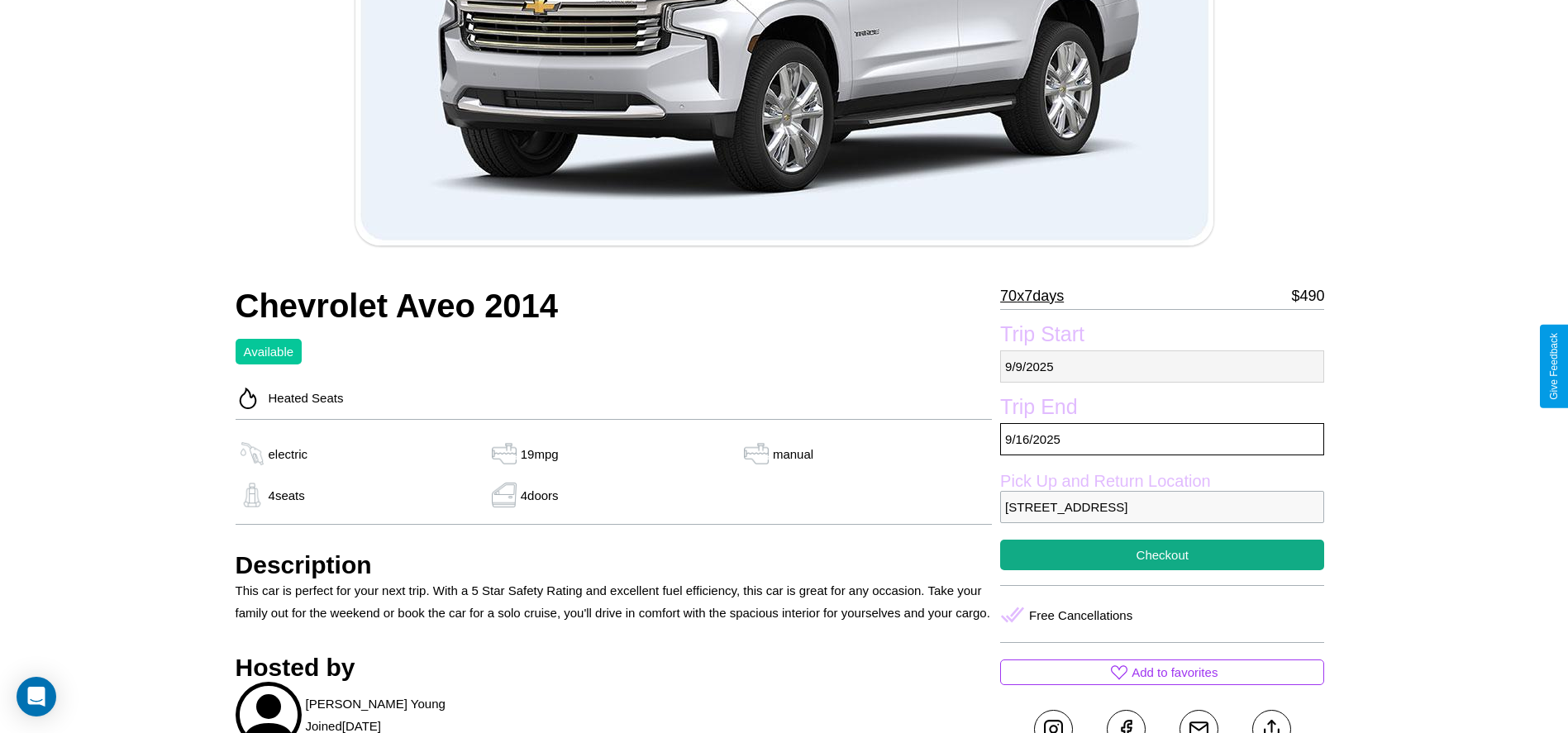
click at [1163, 366] on p "9 / 9 / 2025" at bounding box center [1162, 366] width 324 height 32
select select "*"
select select "****"
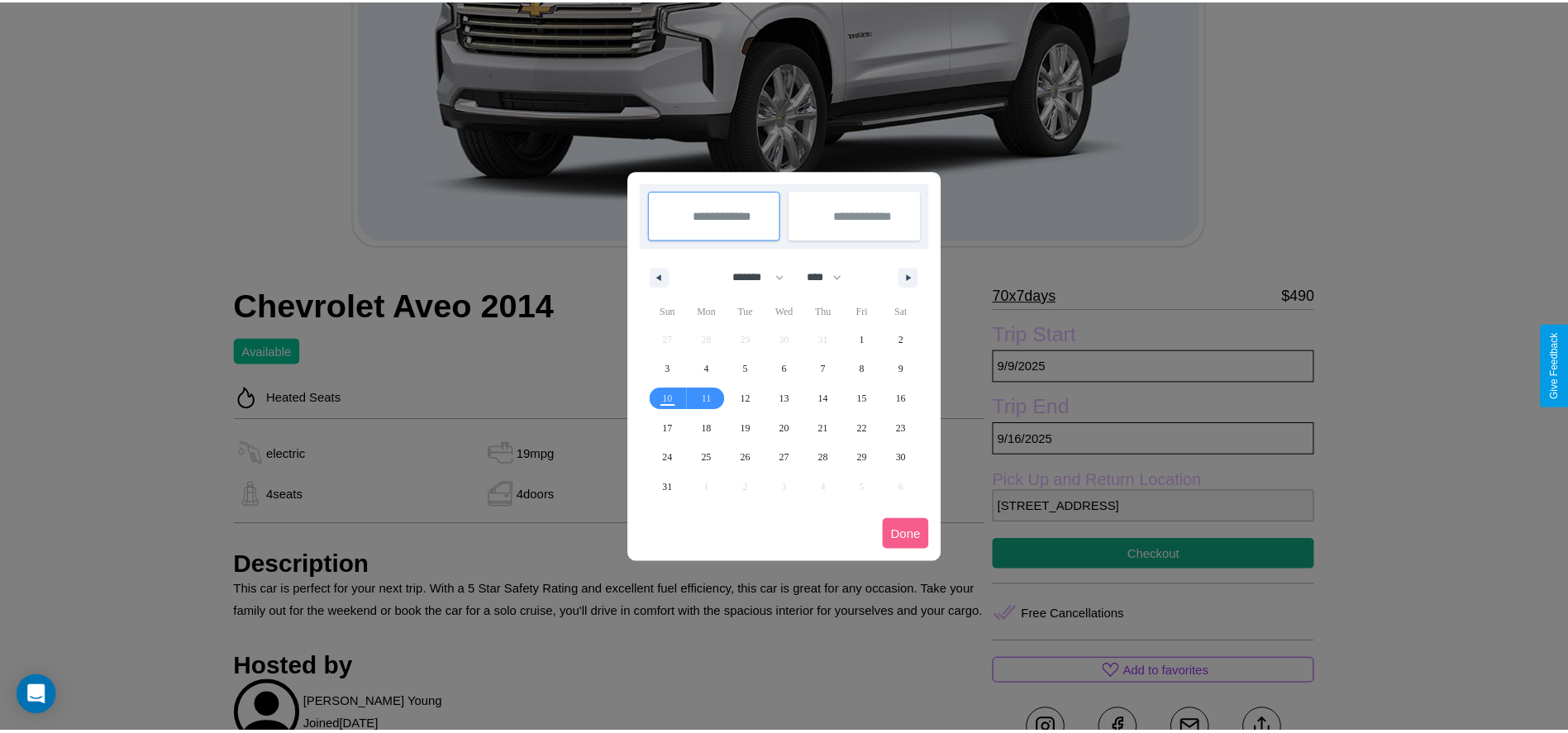
scroll to position [0, 0]
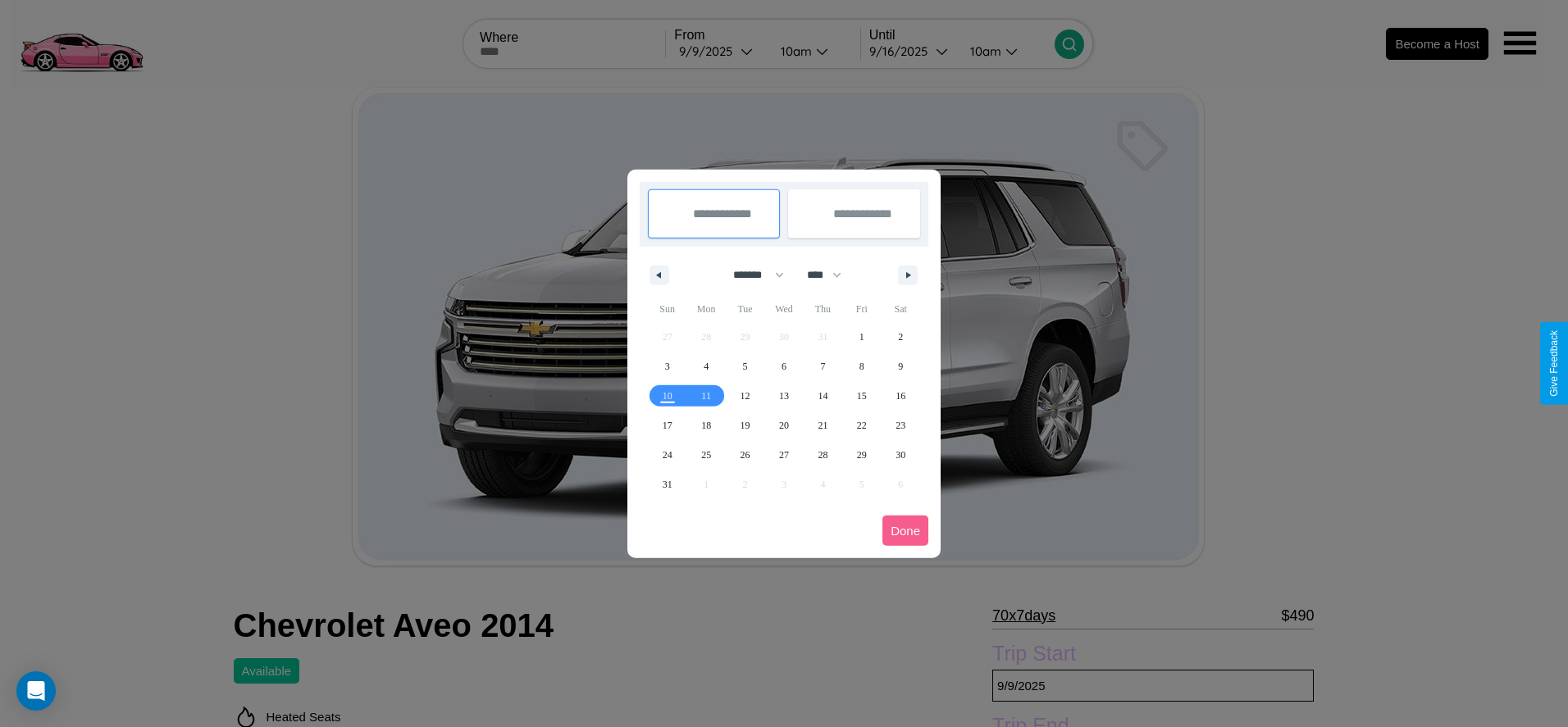
click at [720, 51] on div at bounding box center [784, 364] width 1568 height 727
